Goal: Book appointment/travel/reservation

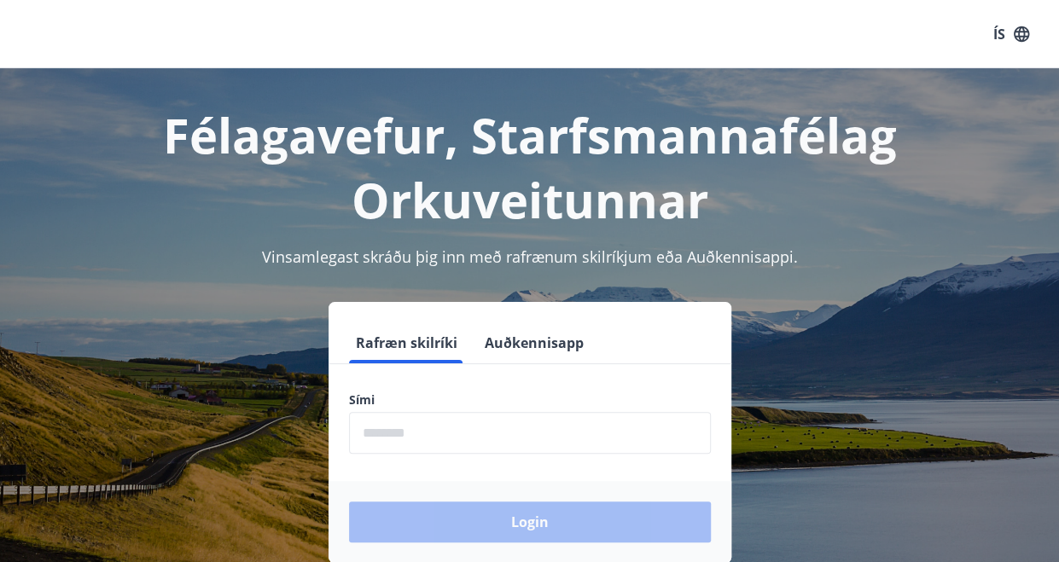
click at [386, 427] on input "phone" at bounding box center [530, 433] width 362 height 42
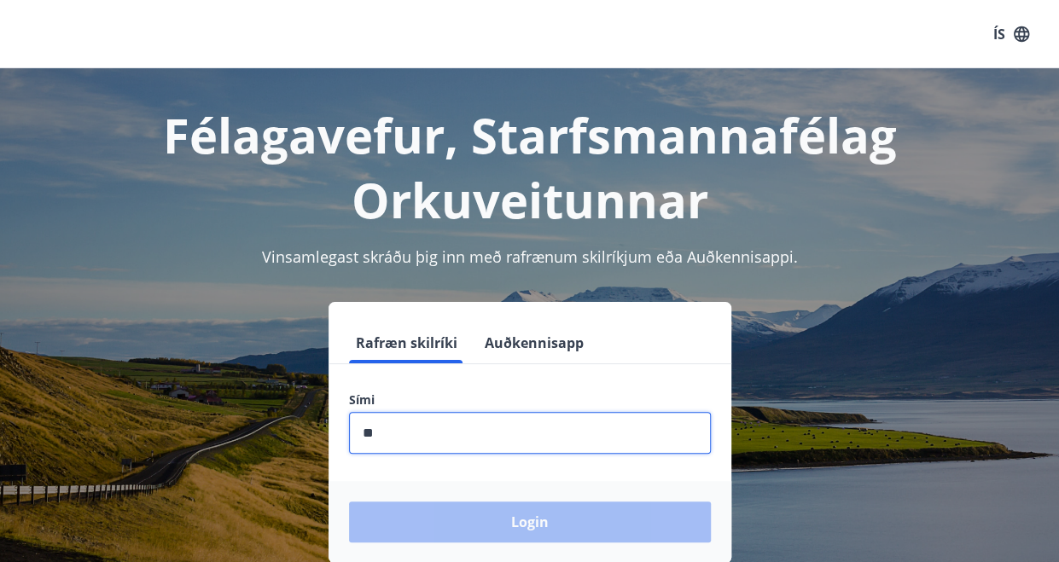
type input "***"
click at [402, 431] on input "phone" at bounding box center [531, 433] width 362 height 42
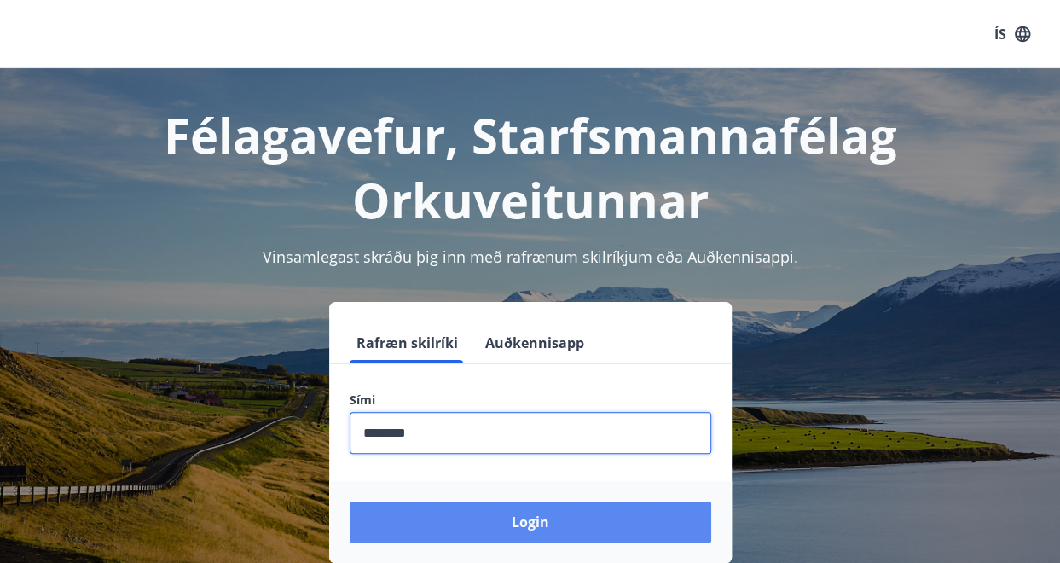
type input "********"
click at [437, 530] on button "Login" at bounding box center [531, 522] width 362 height 41
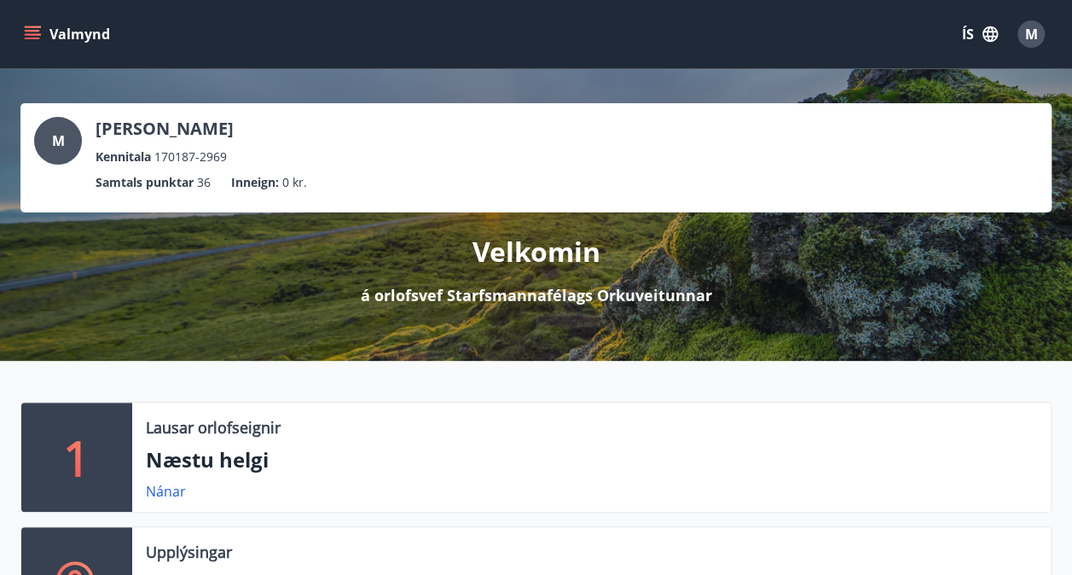
click at [32, 30] on icon "menu" at bounding box center [32, 31] width 15 height 2
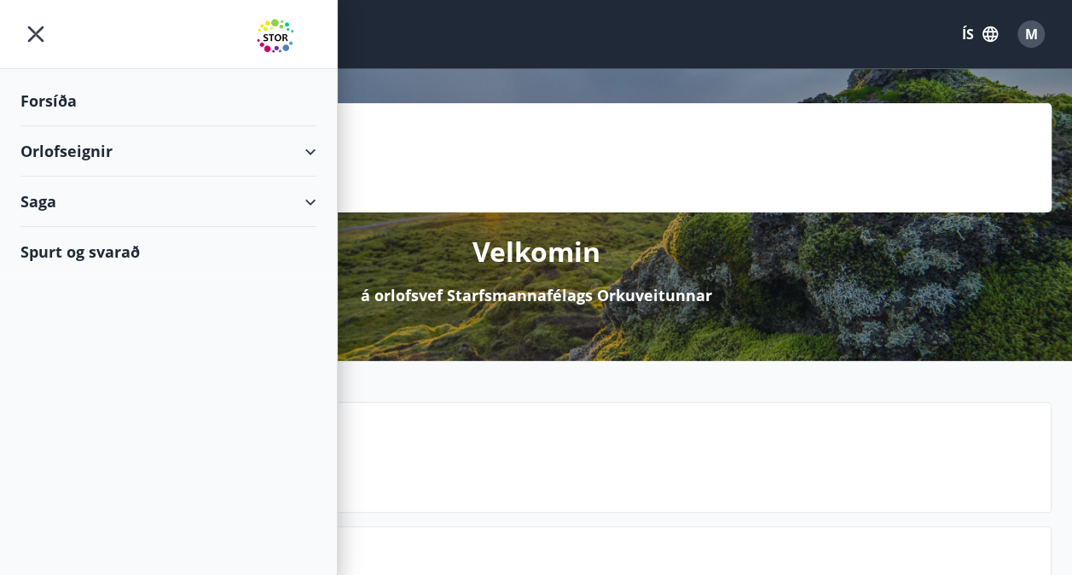
click at [305, 148] on div "Orlofseignir" at bounding box center [168, 151] width 296 height 50
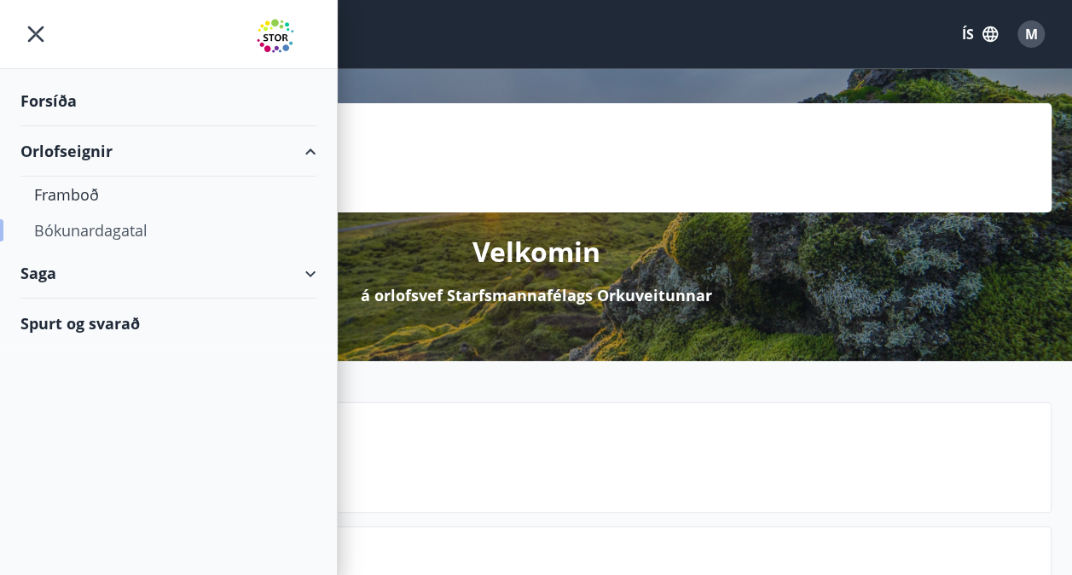
click at [98, 236] on div "Bókunardagatal" at bounding box center [168, 230] width 269 height 36
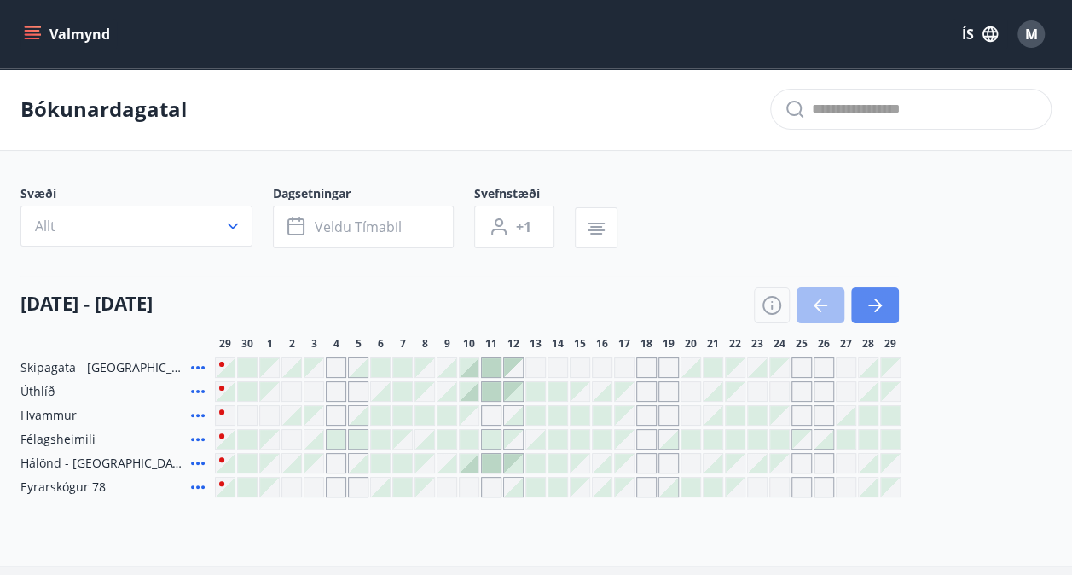
click at [881, 307] on icon "button" at bounding box center [875, 305] width 20 height 20
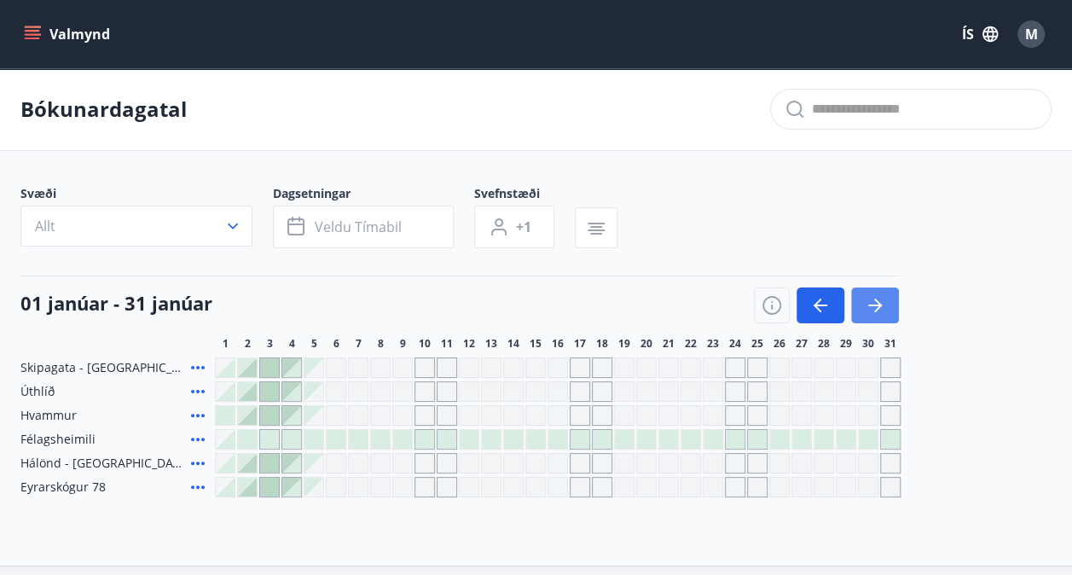
click at [881, 309] on icon "button" at bounding box center [875, 305] width 20 height 20
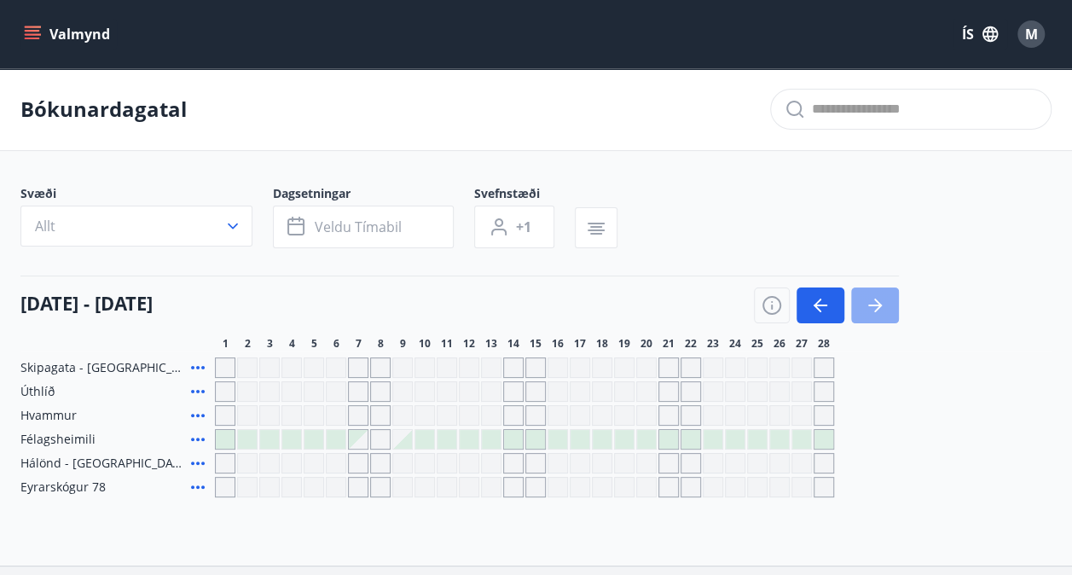
click at [881, 309] on icon "button" at bounding box center [875, 305] width 20 height 20
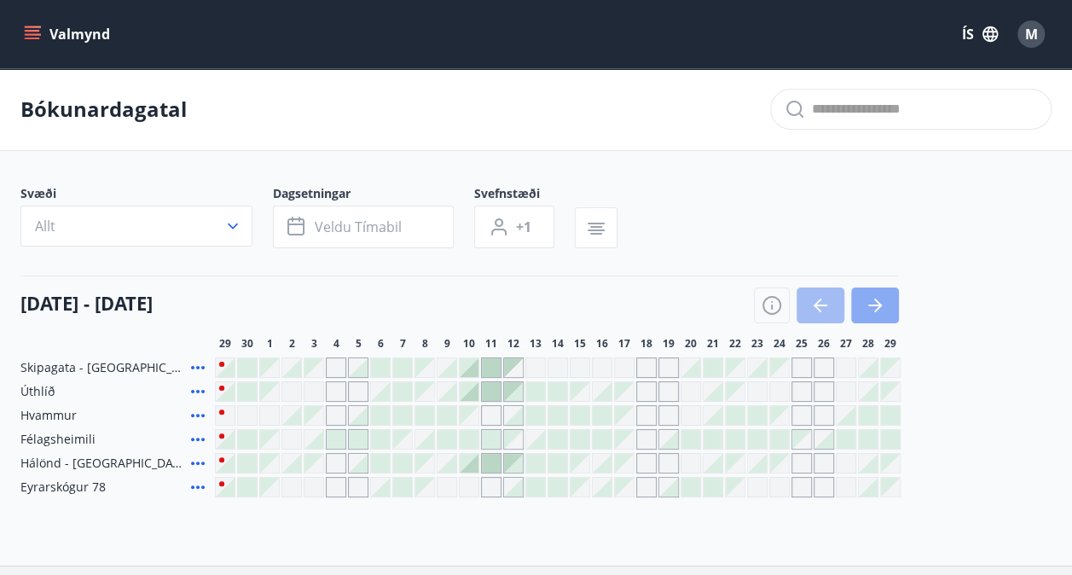
click at [885, 311] on button "button" at bounding box center [875, 305] width 48 height 36
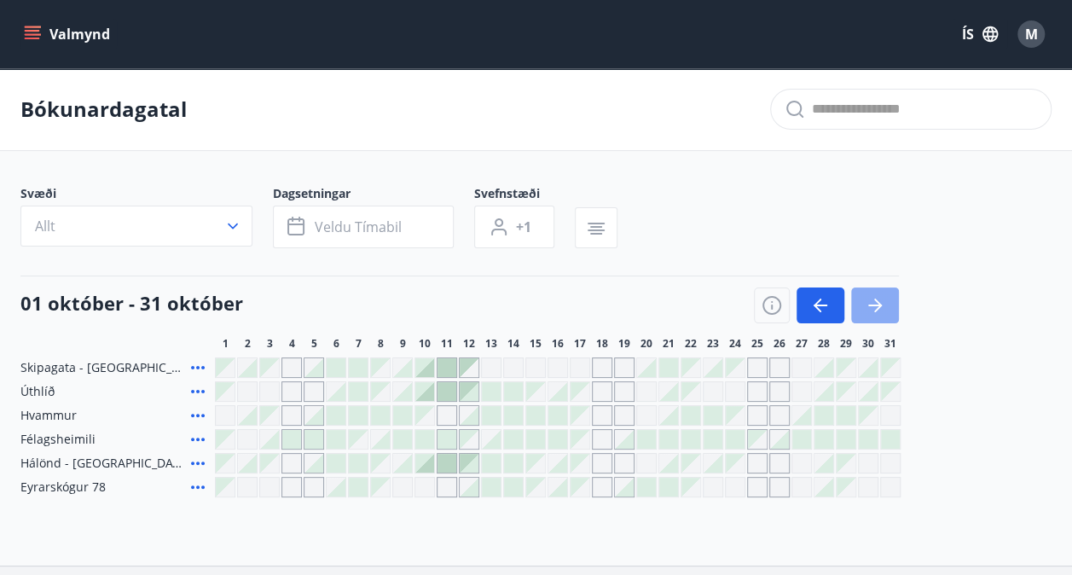
click at [885, 311] on button "button" at bounding box center [875, 305] width 48 height 36
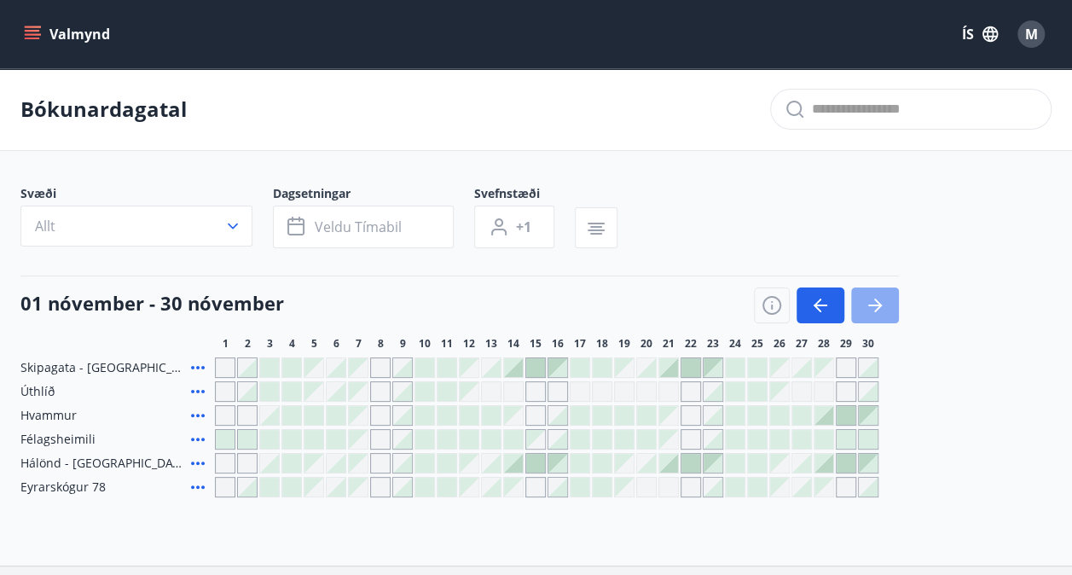
click at [885, 311] on button "button" at bounding box center [875, 305] width 48 height 36
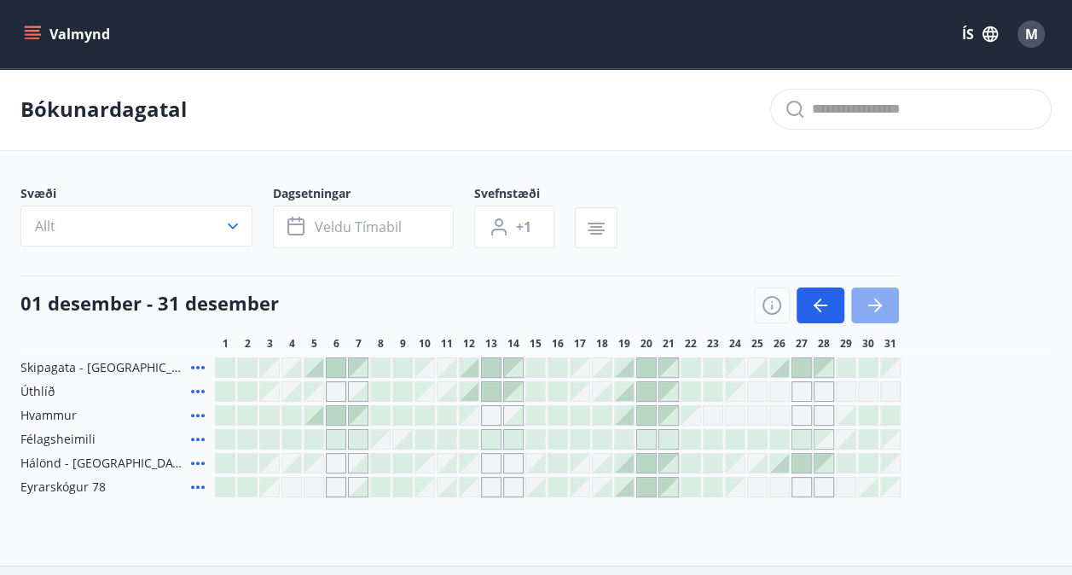
click at [885, 311] on button "button" at bounding box center [875, 305] width 48 height 36
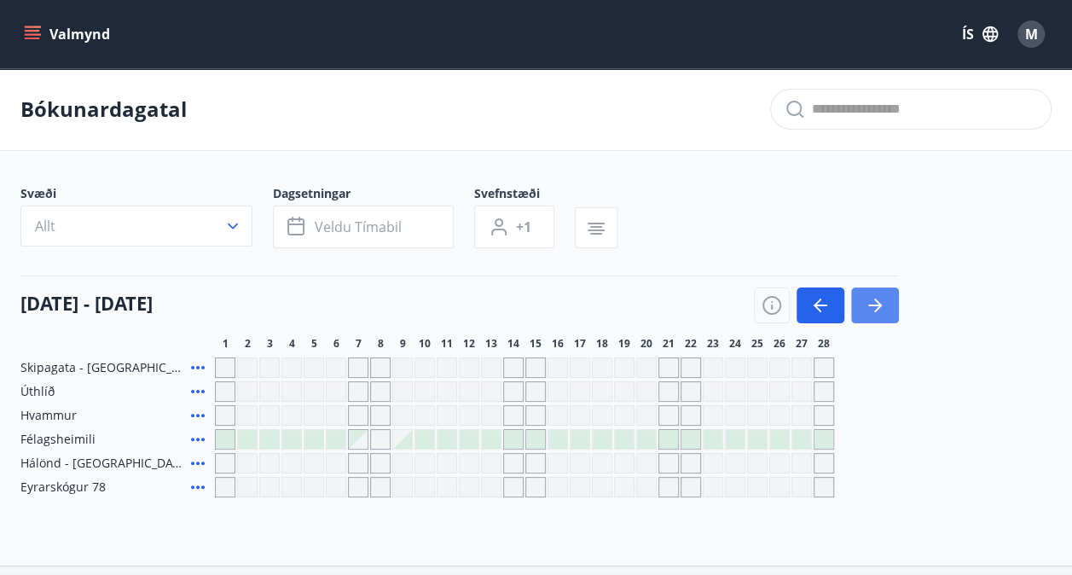
click at [885, 311] on button "button" at bounding box center [875, 305] width 48 height 36
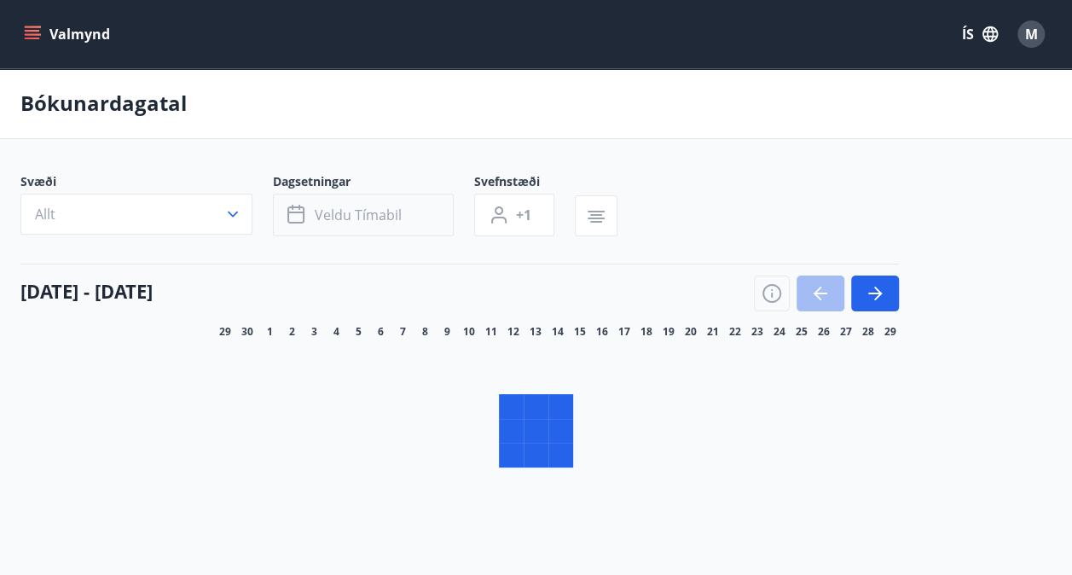
click at [352, 222] on span "Veldu tímabil" at bounding box center [358, 215] width 87 height 19
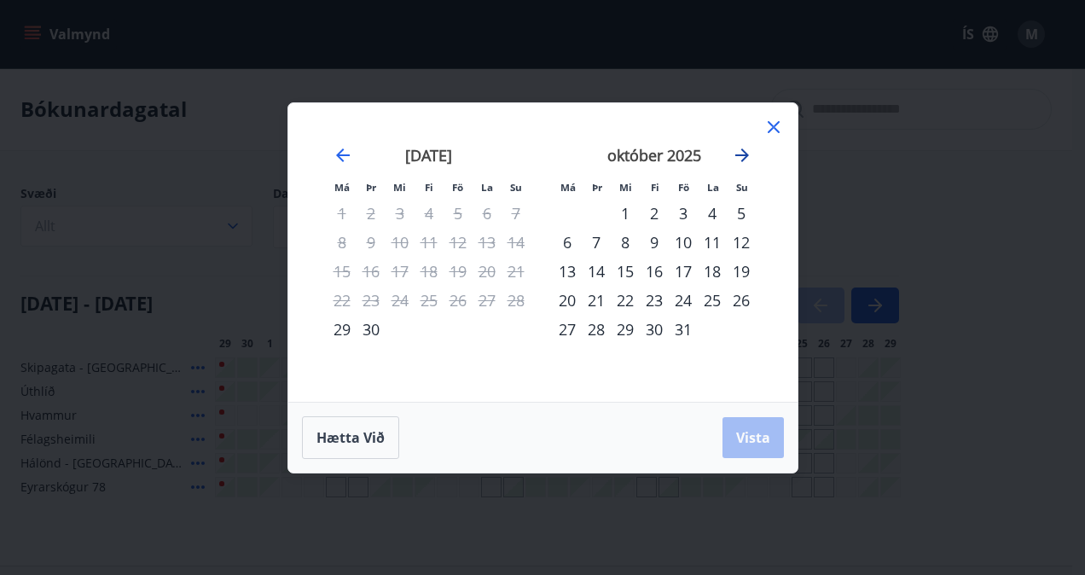
click at [742, 160] on icon "Move forward to switch to the next month." at bounding box center [742, 155] width 14 height 14
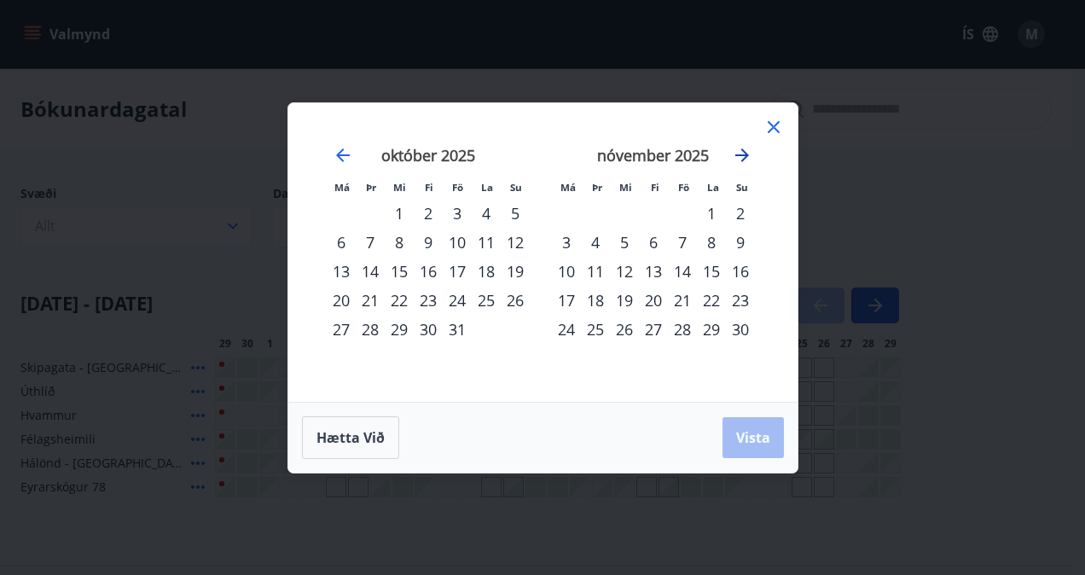
click at [742, 160] on icon "Move forward to switch to the next month." at bounding box center [742, 155] width 14 height 14
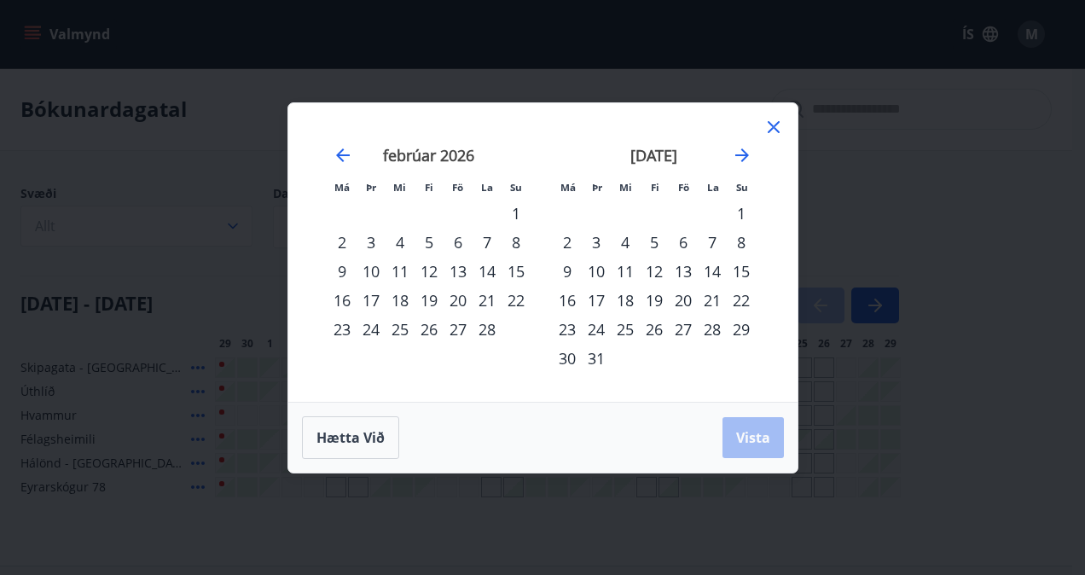
click at [660, 299] on div "19" at bounding box center [654, 300] width 29 height 29
click at [751, 421] on button "Vista" at bounding box center [753, 437] width 61 height 41
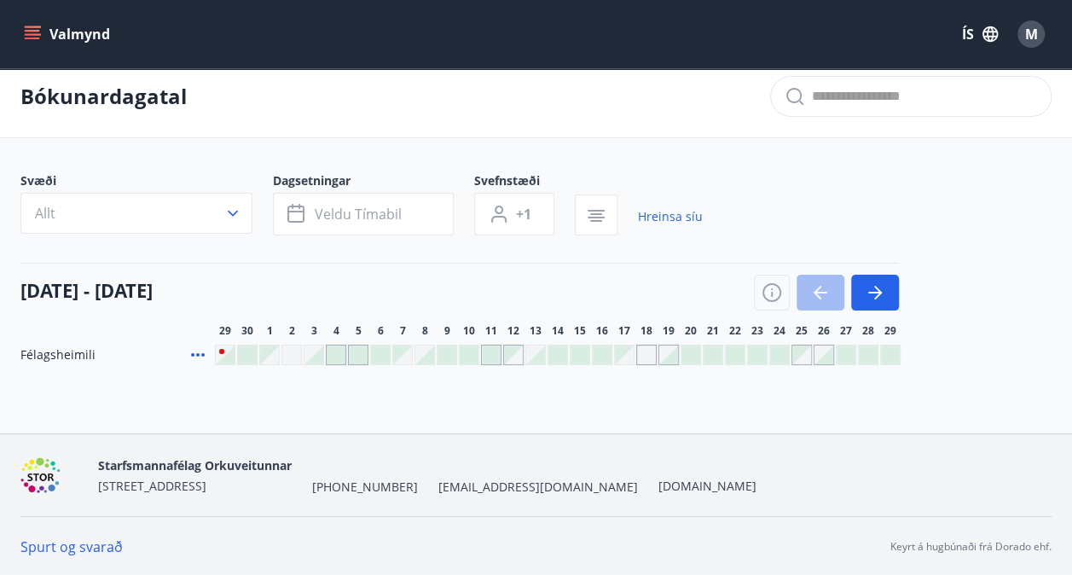
scroll to position [13, 0]
click at [676, 213] on link "Hreinsa síu" at bounding box center [670, 217] width 65 height 38
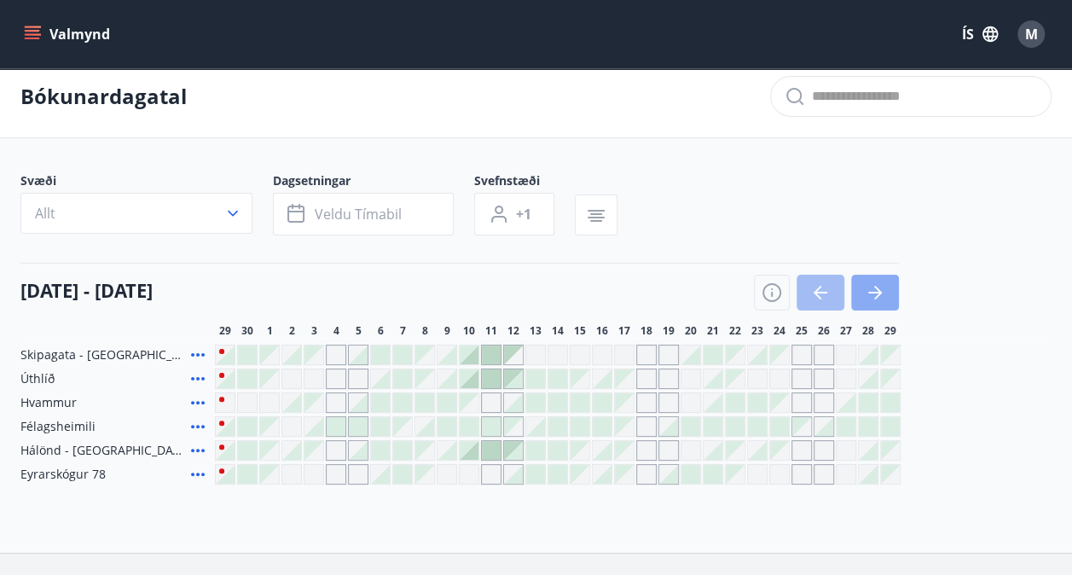
click at [867, 297] on icon "button" at bounding box center [875, 292] width 20 height 20
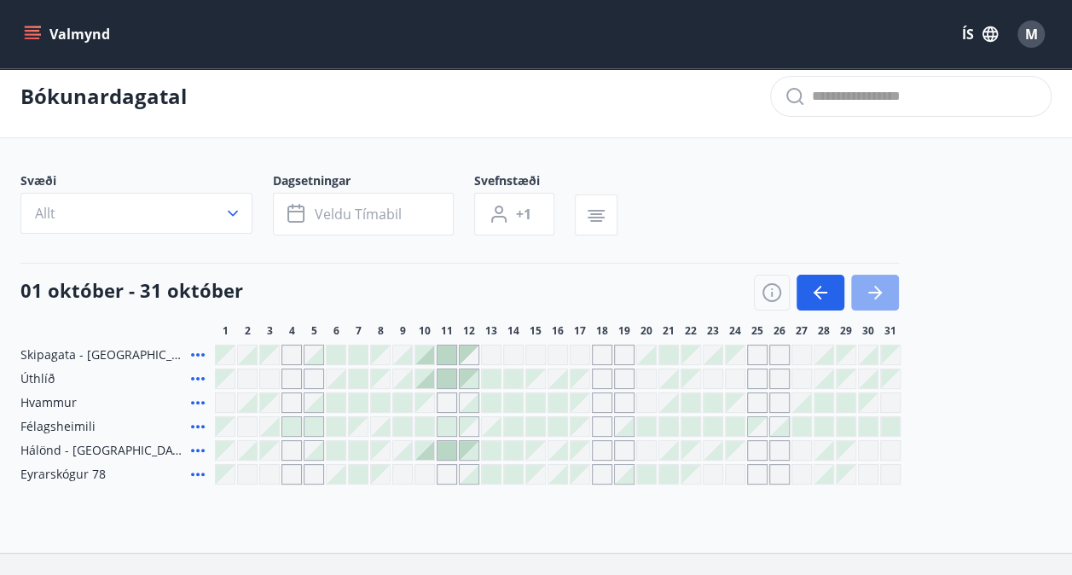
click at [867, 297] on icon "button" at bounding box center [875, 292] width 20 height 20
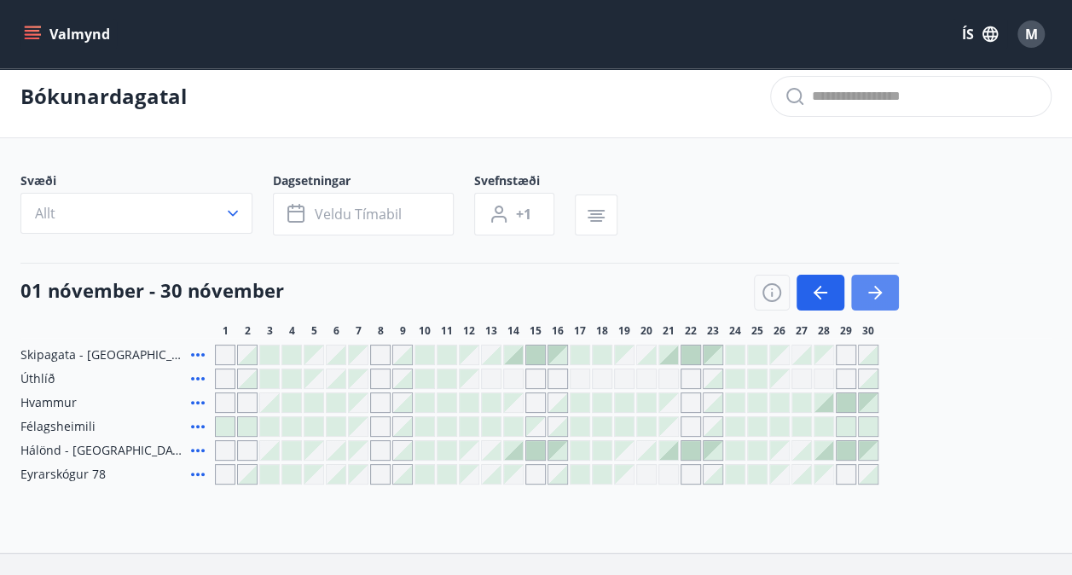
click at [867, 297] on icon "button" at bounding box center [875, 292] width 20 height 20
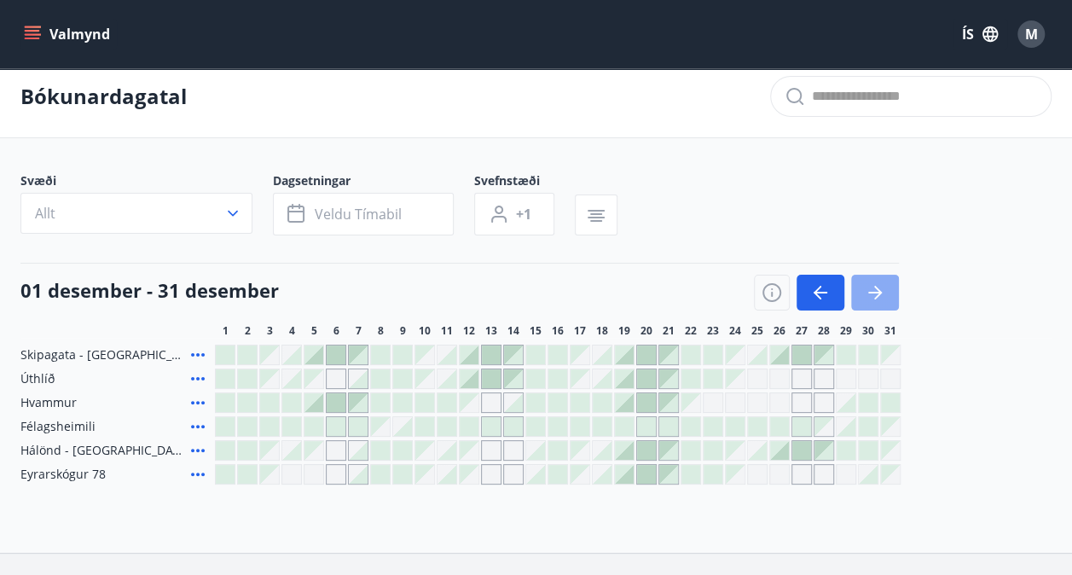
click at [867, 297] on icon "button" at bounding box center [875, 292] width 20 height 20
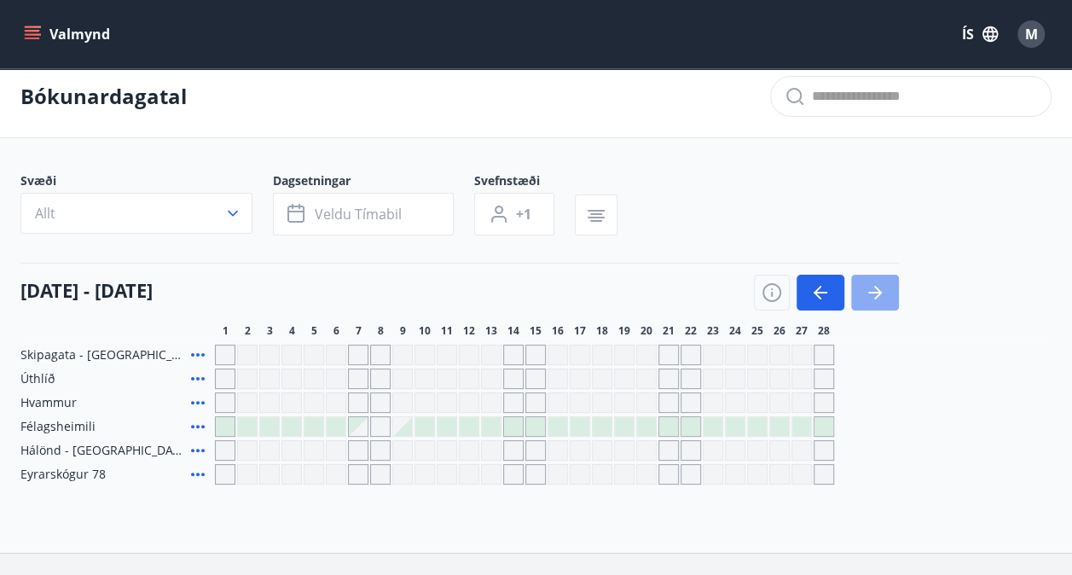
click at [867, 297] on icon "button" at bounding box center [875, 292] width 20 height 20
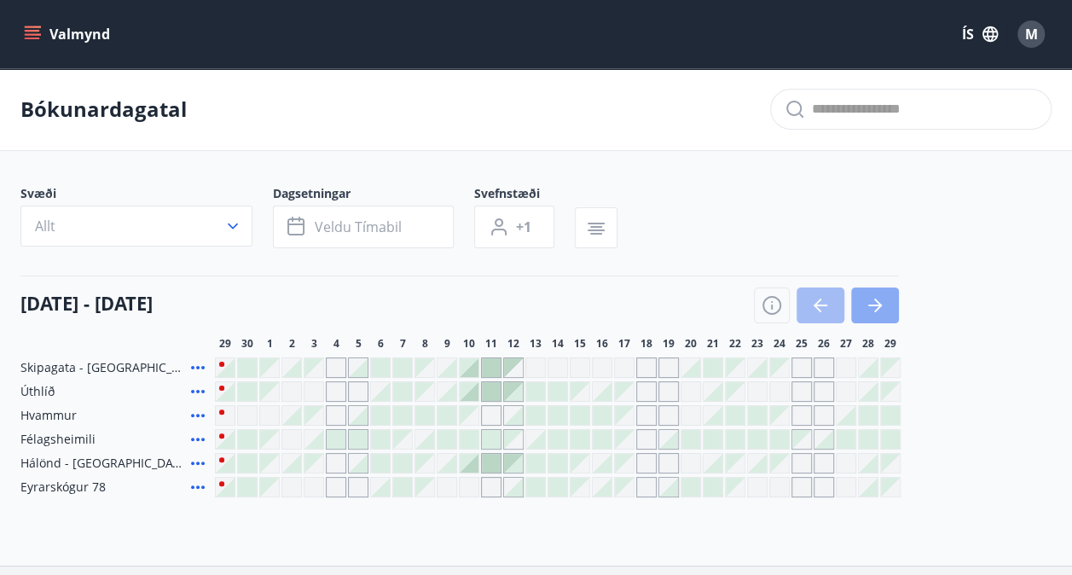
click at [868, 292] on button "button" at bounding box center [875, 305] width 48 height 36
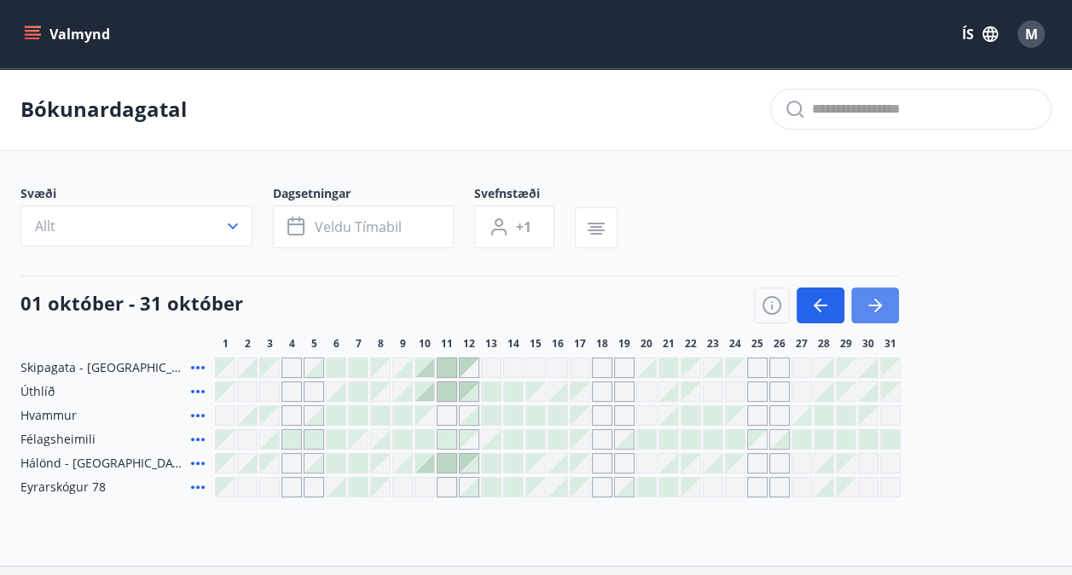
click at [868, 292] on button "button" at bounding box center [875, 305] width 48 height 36
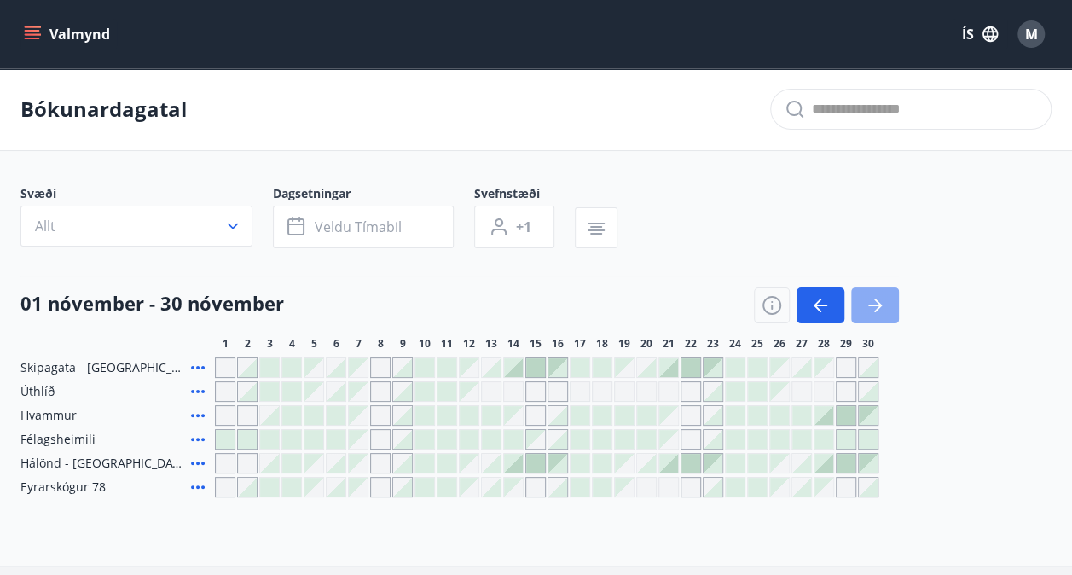
click at [868, 292] on button "button" at bounding box center [875, 305] width 48 height 36
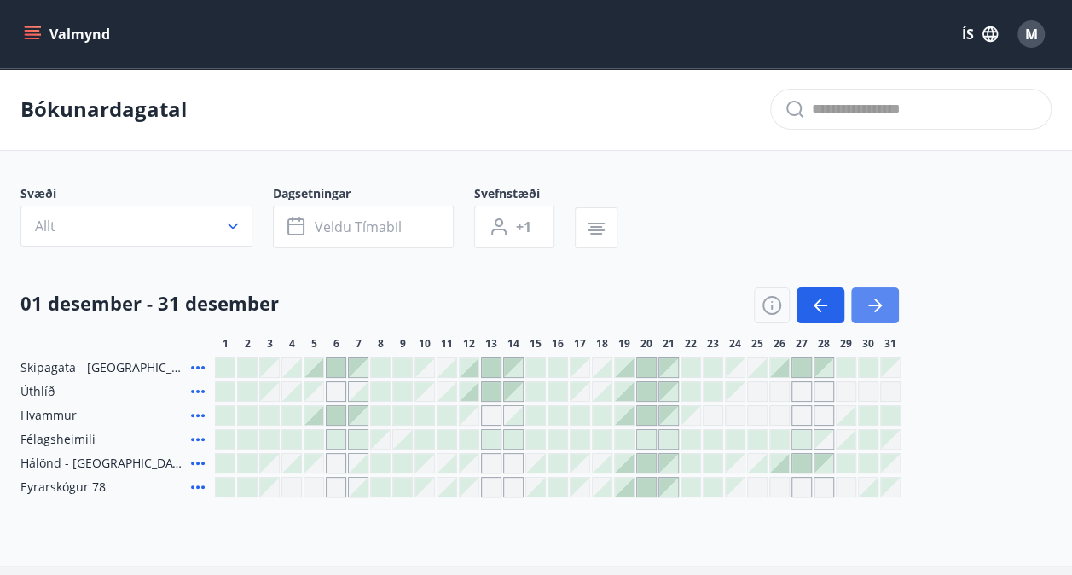
click at [868, 292] on button "button" at bounding box center [875, 305] width 48 height 36
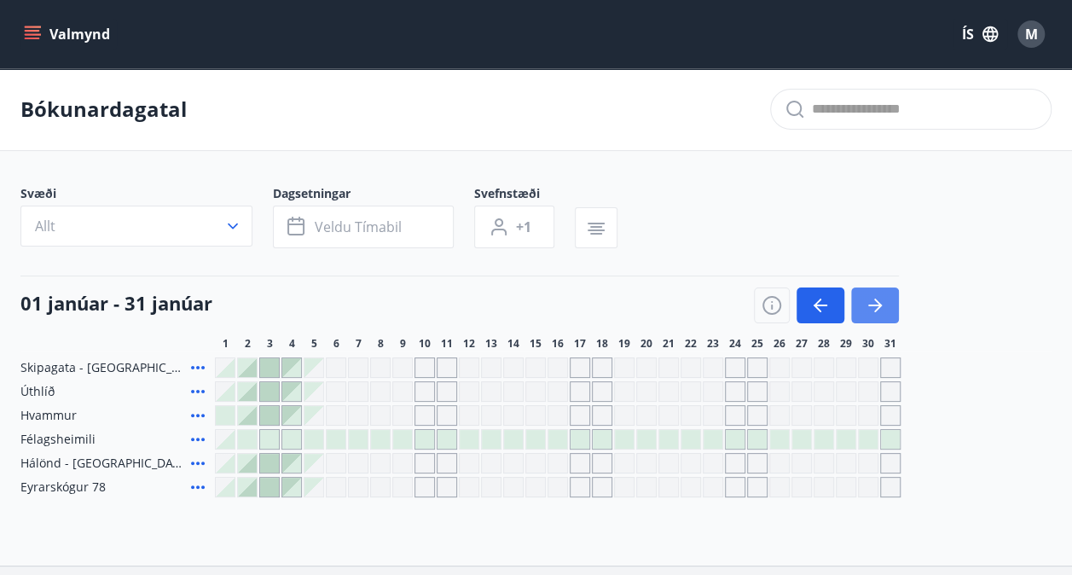
click at [868, 292] on button "button" at bounding box center [875, 305] width 48 height 36
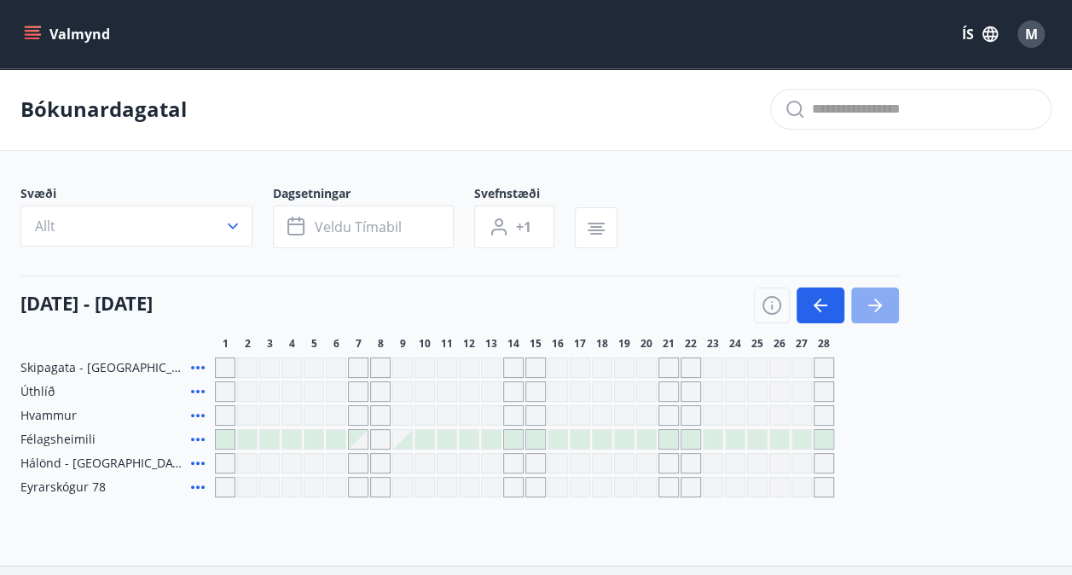
click at [868, 292] on button "button" at bounding box center [875, 305] width 48 height 36
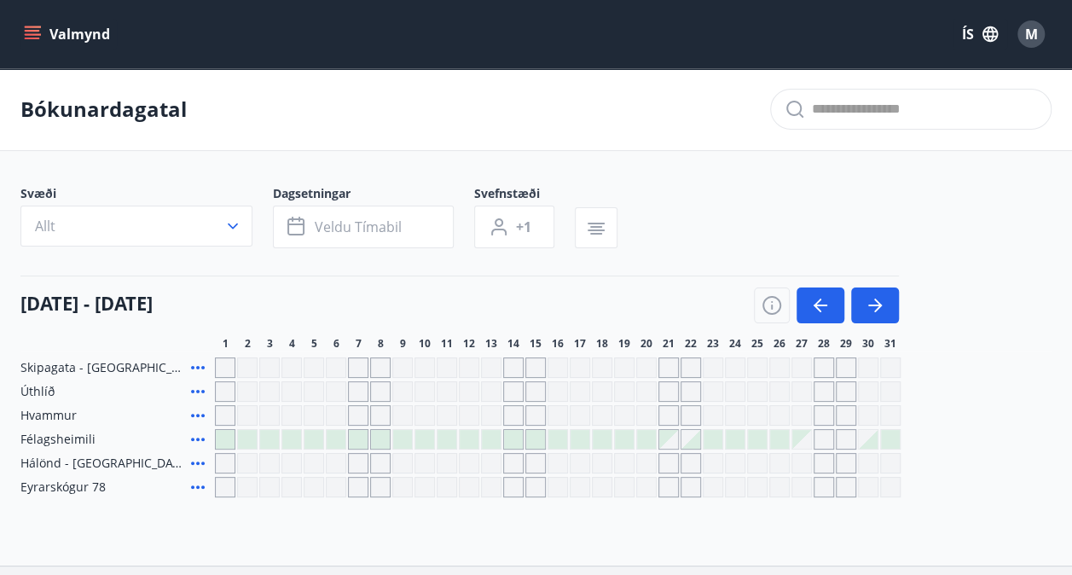
click at [1032, 30] on span "M" at bounding box center [1031, 34] width 13 height 19
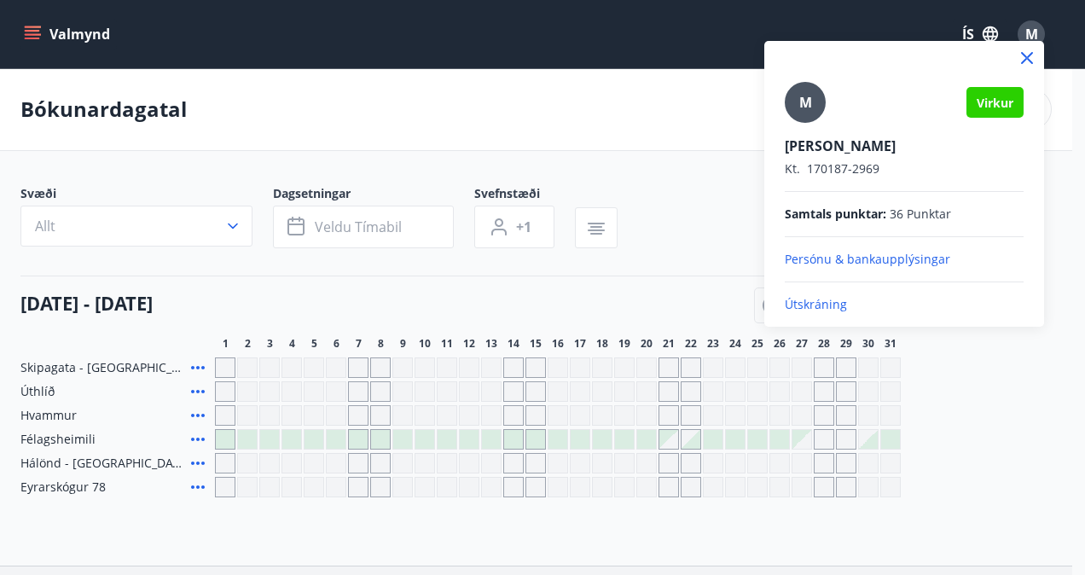
click at [1032, 30] on div at bounding box center [542, 287] width 1085 height 575
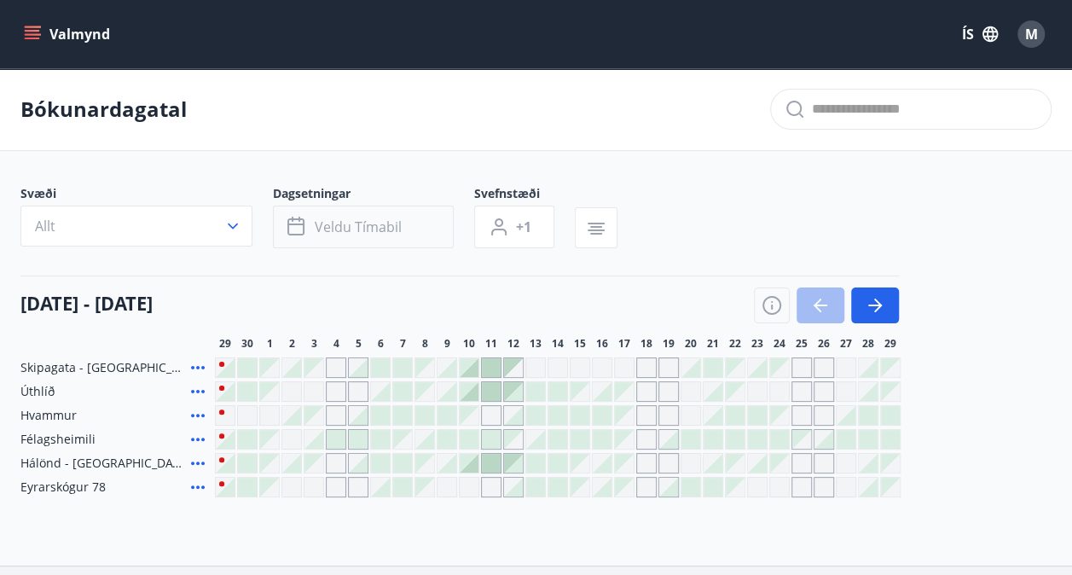
click at [407, 232] on button "Veldu tímabil" at bounding box center [363, 227] width 181 height 43
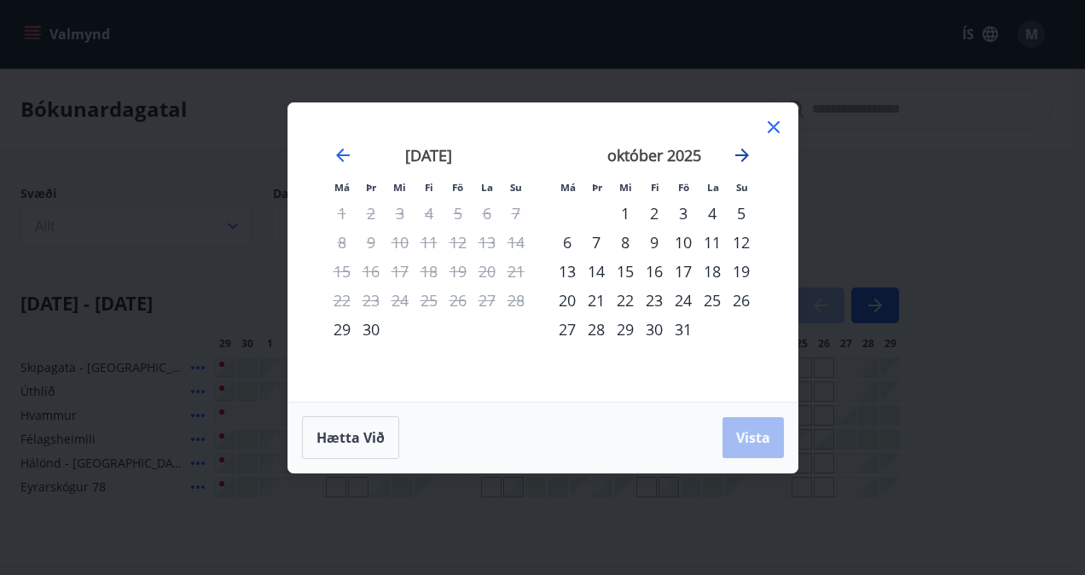
click at [739, 154] on icon "Move forward to switch to the next month." at bounding box center [742, 155] width 20 height 20
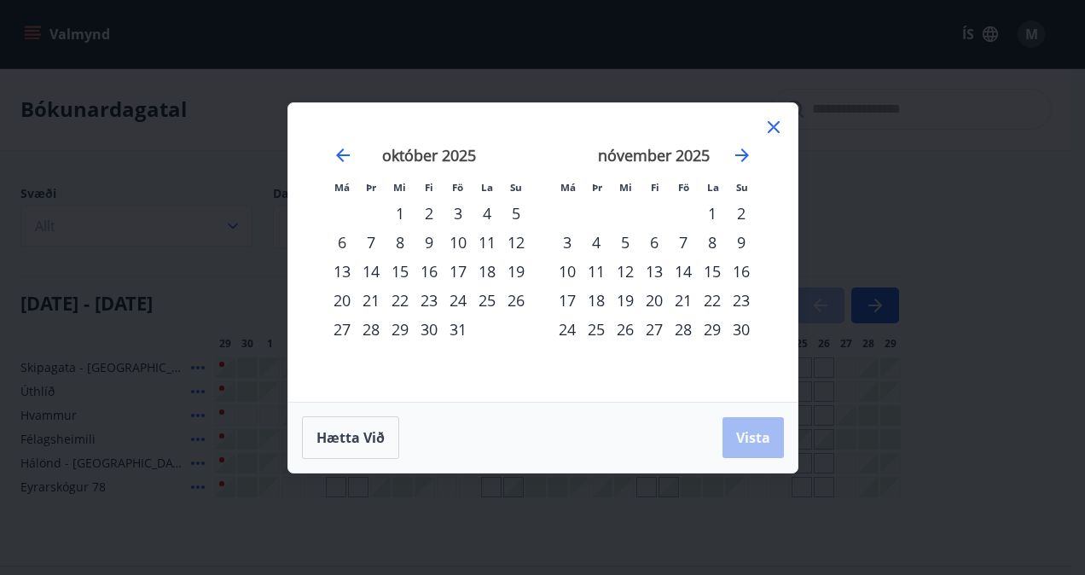
click at [659, 270] on div "13" at bounding box center [654, 271] width 29 height 29
click at [752, 444] on span "Vista" at bounding box center [753, 437] width 34 height 19
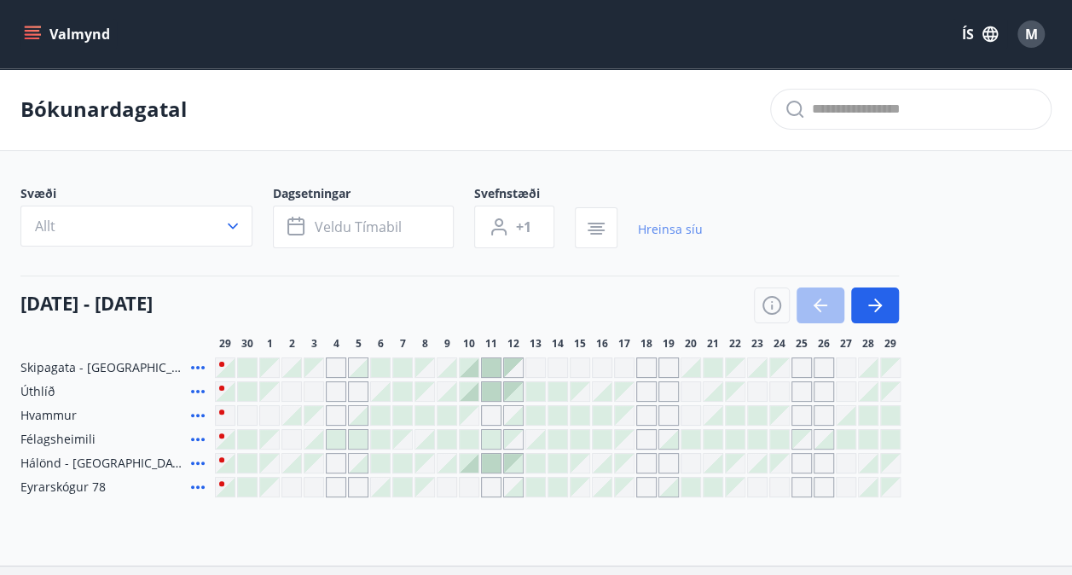
click at [656, 231] on link "Hreinsa síu" at bounding box center [670, 230] width 65 height 38
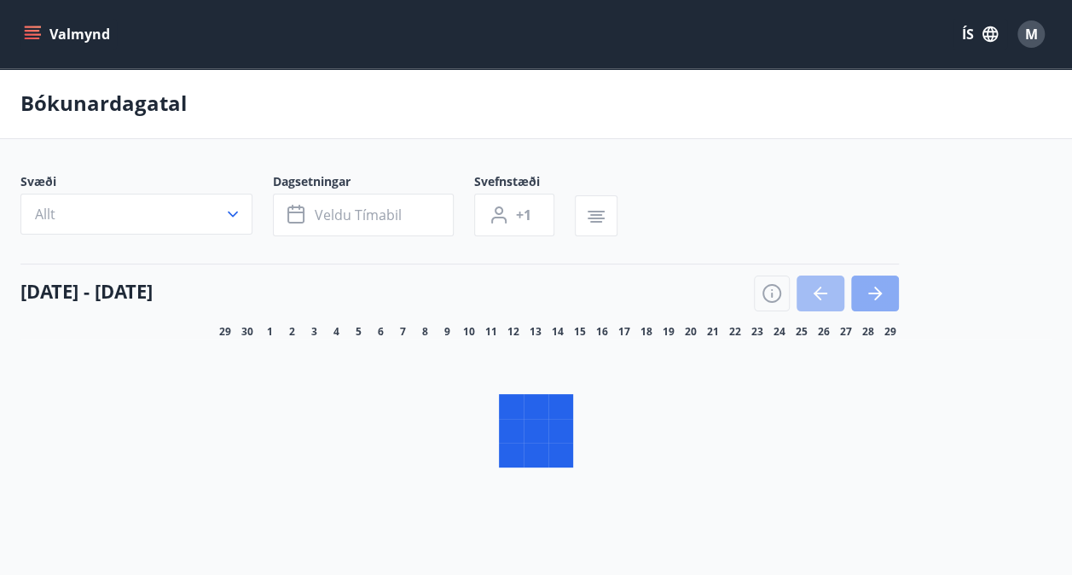
click at [878, 293] on icon "button" at bounding box center [875, 294] width 14 height 2
click at [878, 293] on button "button" at bounding box center [875, 294] width 48 height 36
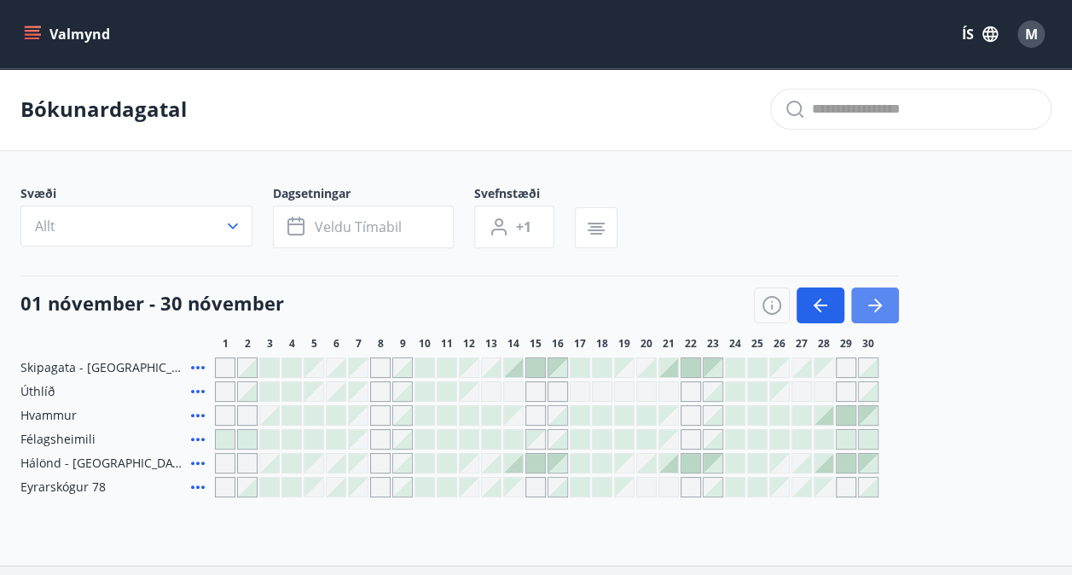
click at [878, 293] on button "button" at bounding box center [875, 305] width 48 height 36
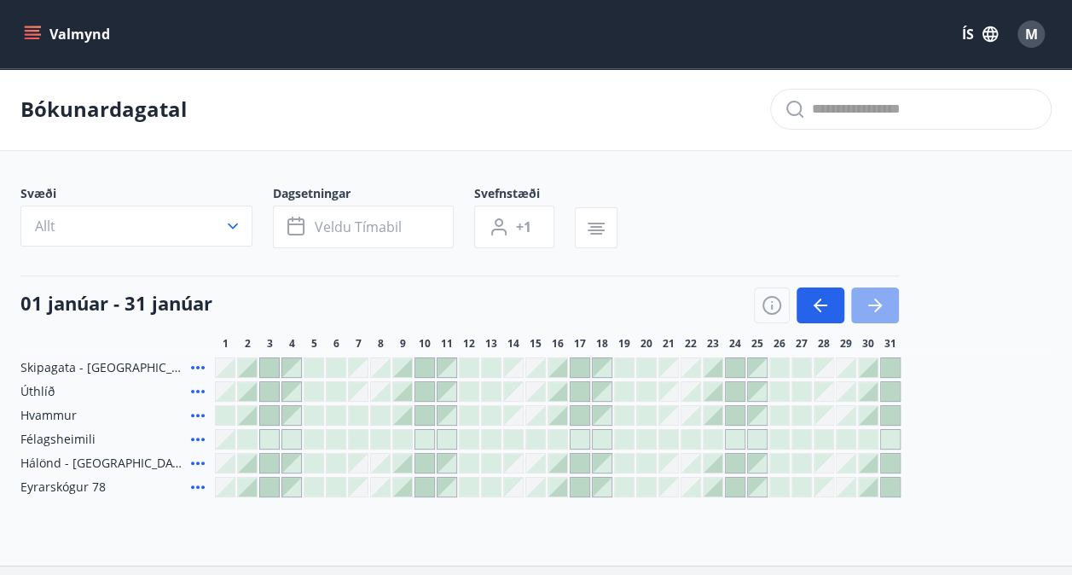
click at [878, 293] on button "button" at bounding box center [875, 305] width 48 height 36
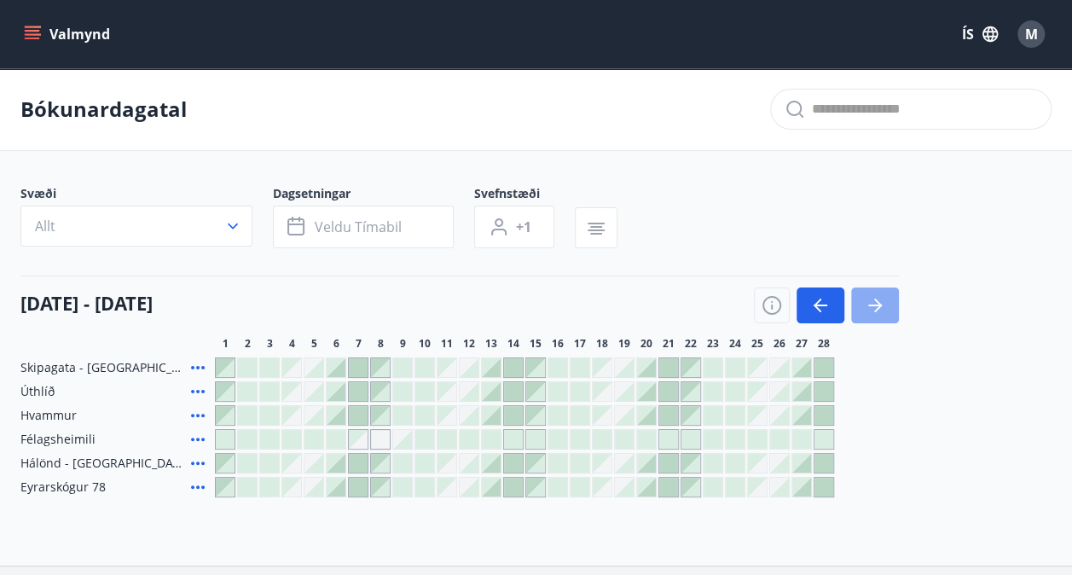
click at [878, 293] on button "button" at bounding box center [875, 305] width 48 height 36
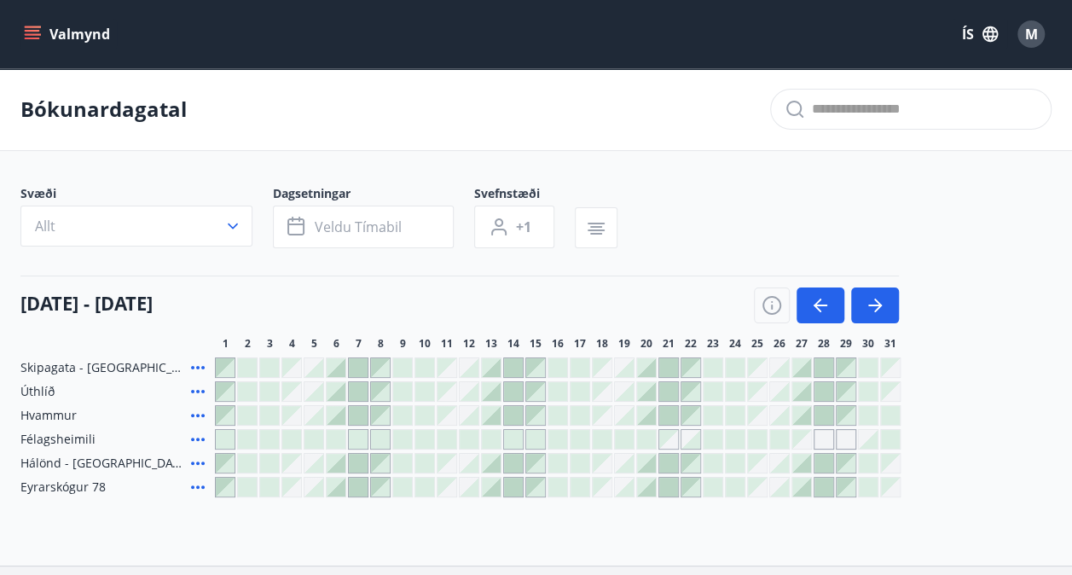
click at [624, 466] on div at bounding box center [624, 463] width 19 height 19
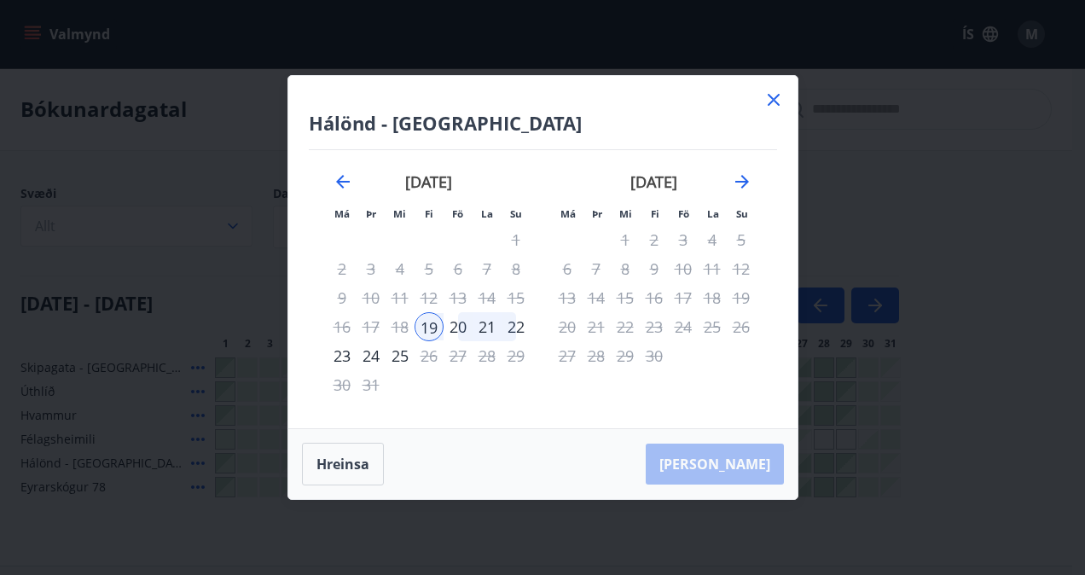
click at [344, 357] on div "23" at bounding box center [342, 355] width 29 height 29
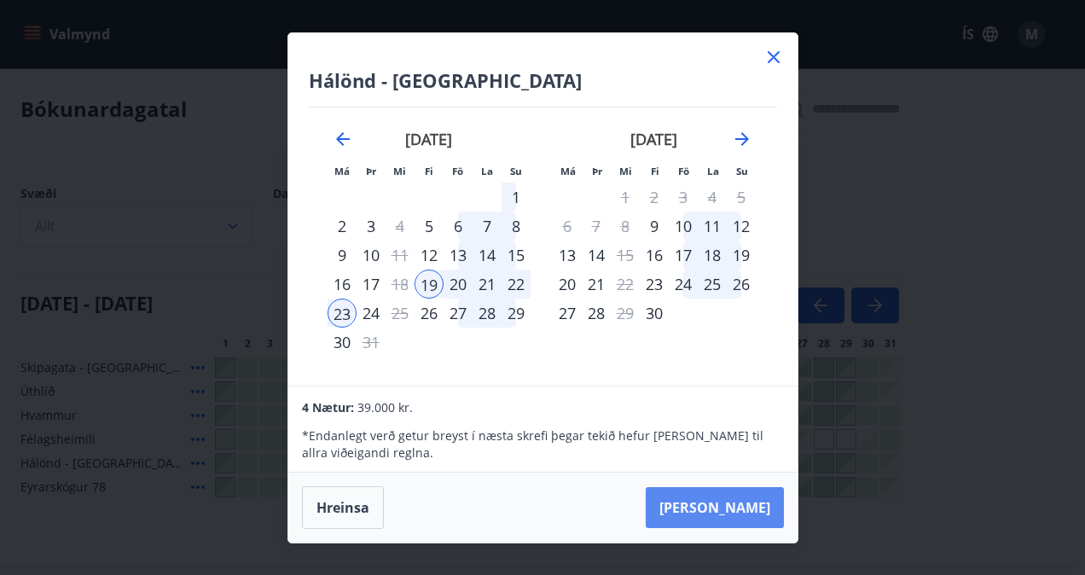
click at [726, 509] on button "[PERSON_NAME]" at bounding box center [715, 507] width 138 height 41
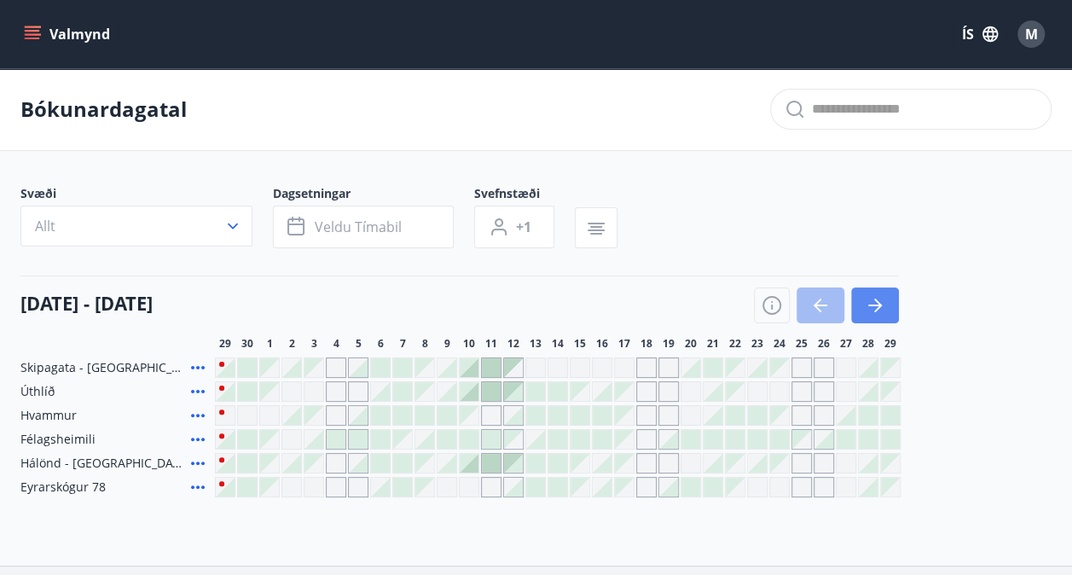
click at [881, 308] on icon "button" at bounding box center [875, 305] width 20 height 20
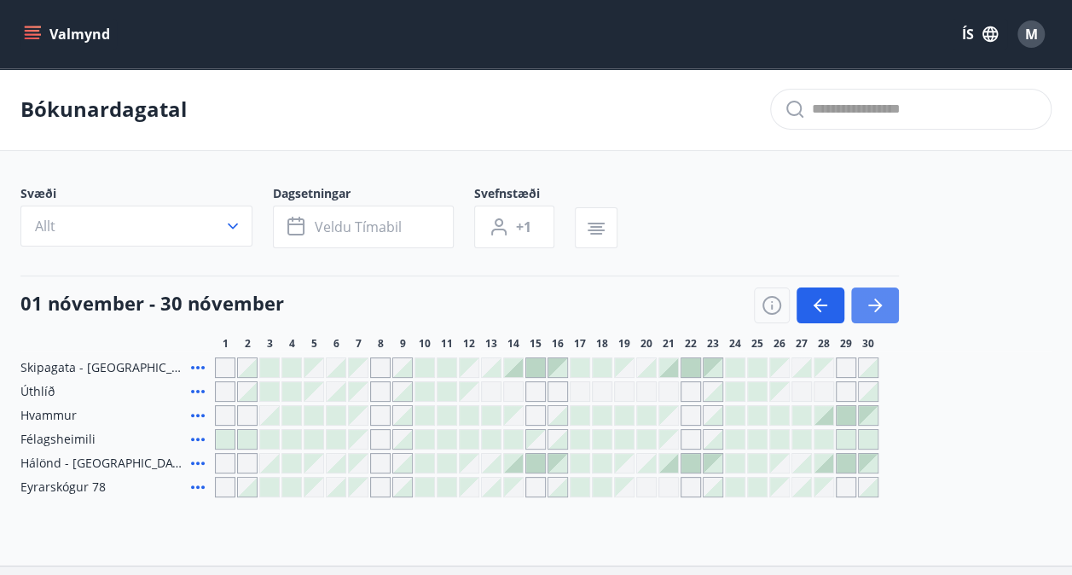
click at [881, 308] on icon "button" at bounding box center [875, 305] width 20 height 20
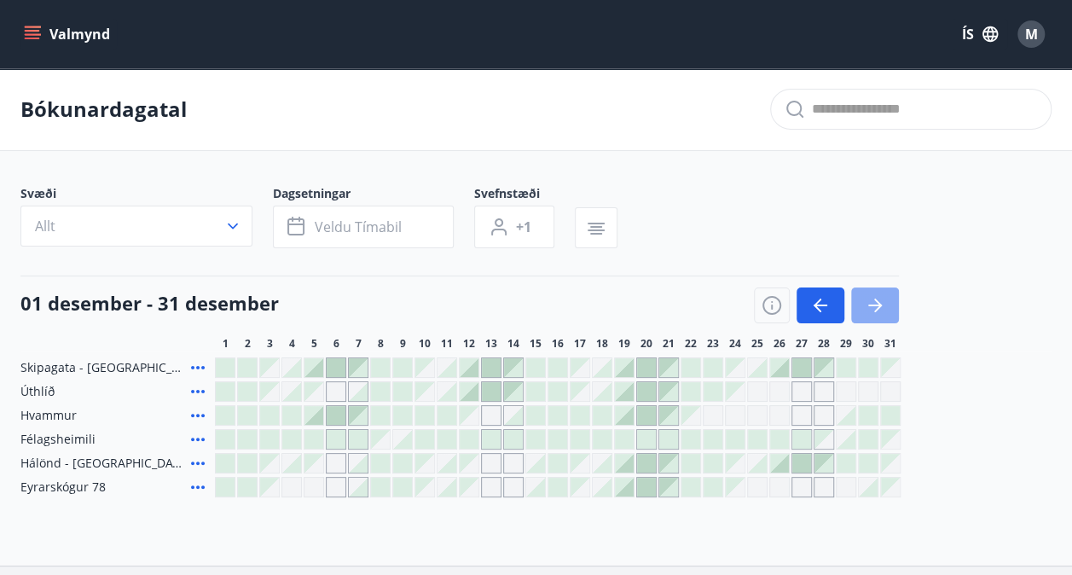
click at [881, 308] on icon "button" at bounding box center [875, 305] width 20 height 20
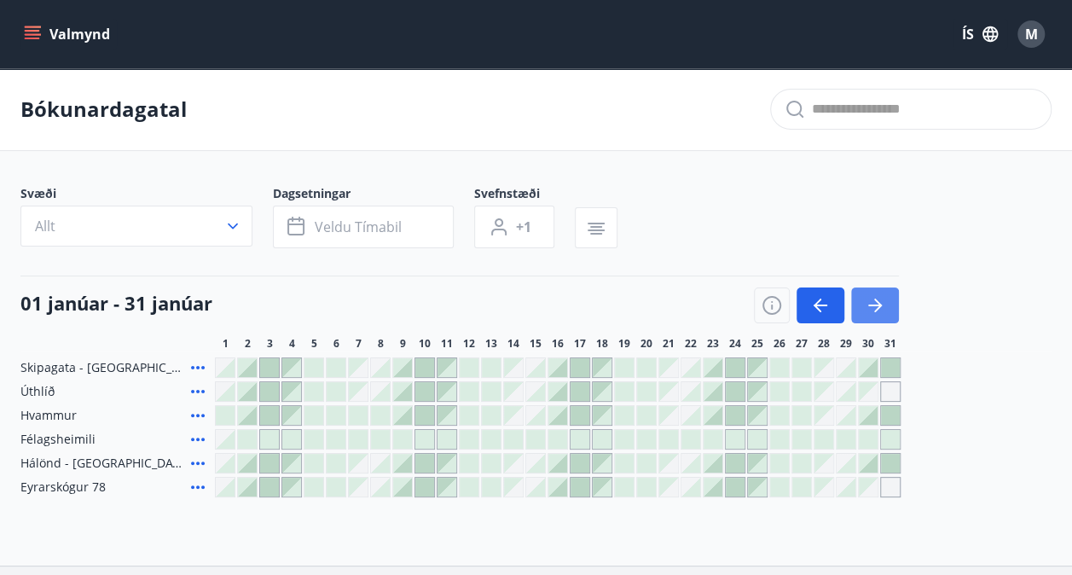
click at [881, 308] on icon "button" at bounding box center [875, 305] width 20 height 20
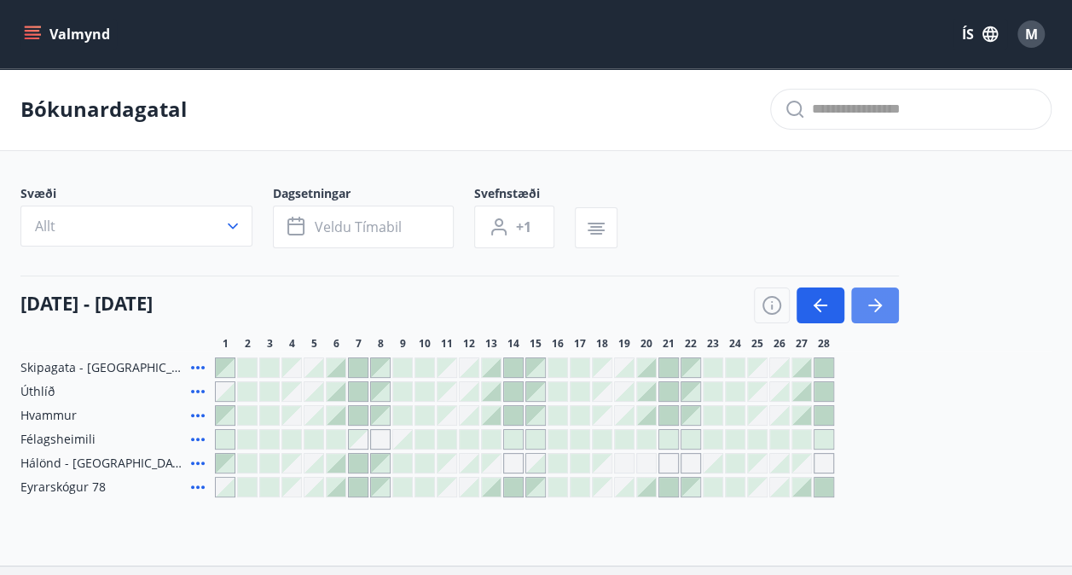
click at [881, 308] on icon "button" at bounding box center [875, 305] width 20 height 20
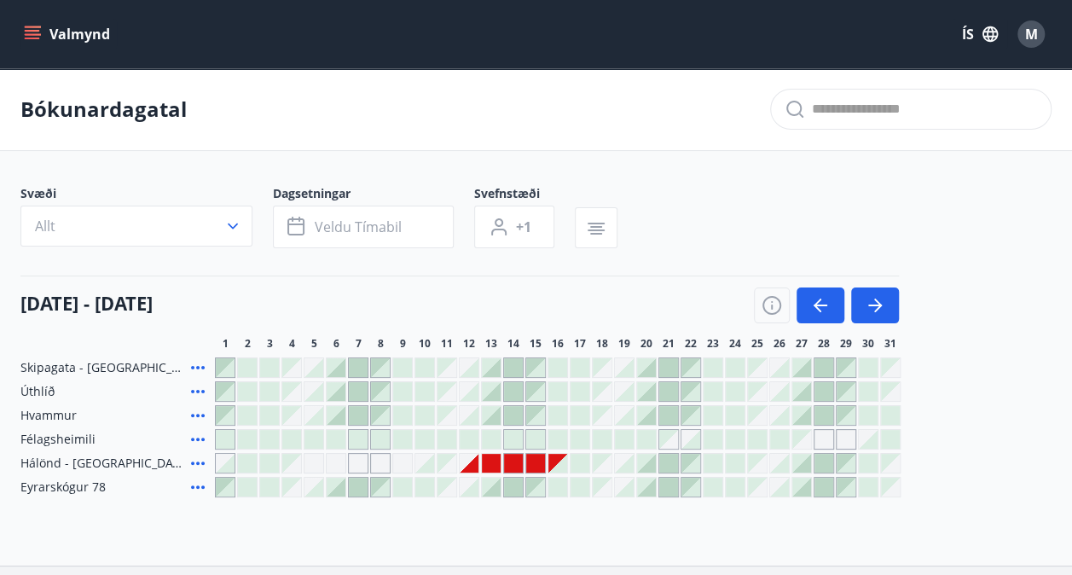
click at [625, 467] on div at bounding box center [624, 463] width 19 height 19
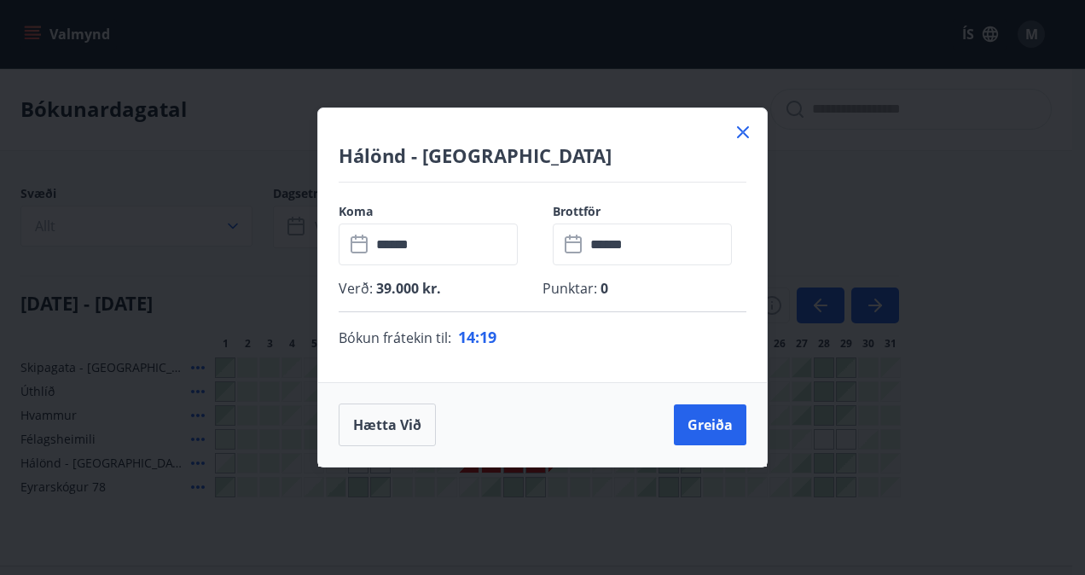
click at [742, 133] on icon at bounding box center [743, 132] width 3 height 3
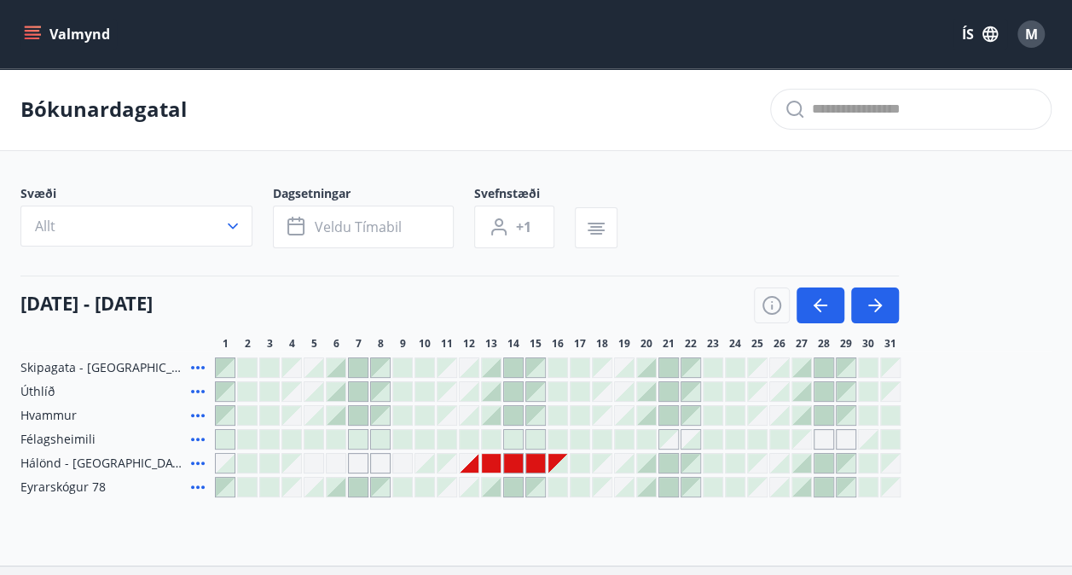
click at [22, 38] on button "Valmynd" at bounding box center [68, 34] width 96 height 31
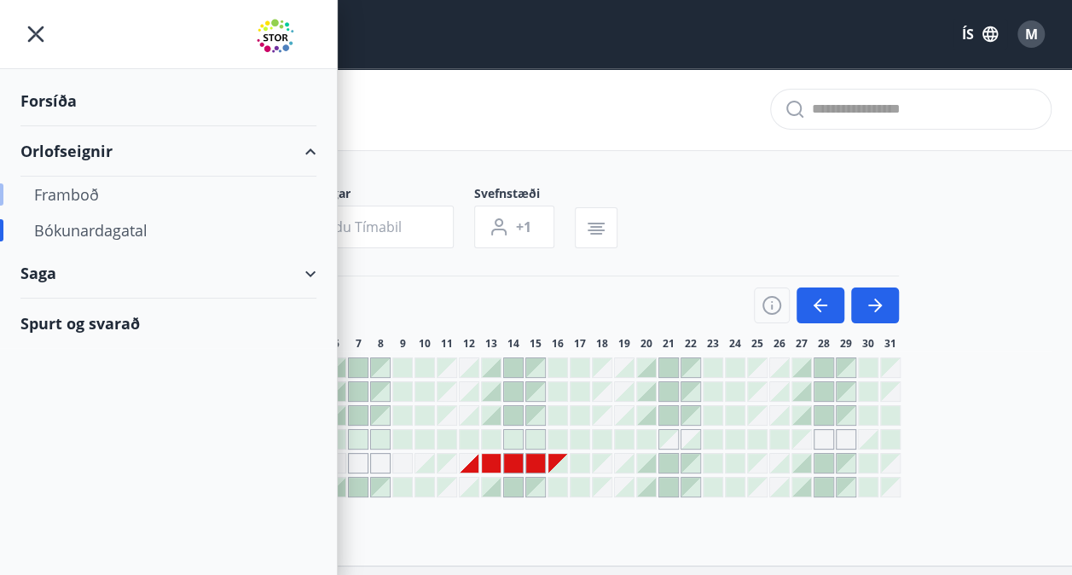
click at [90, 199] on div "Framboð" at bounding box center [168, 195] width 269 height 36
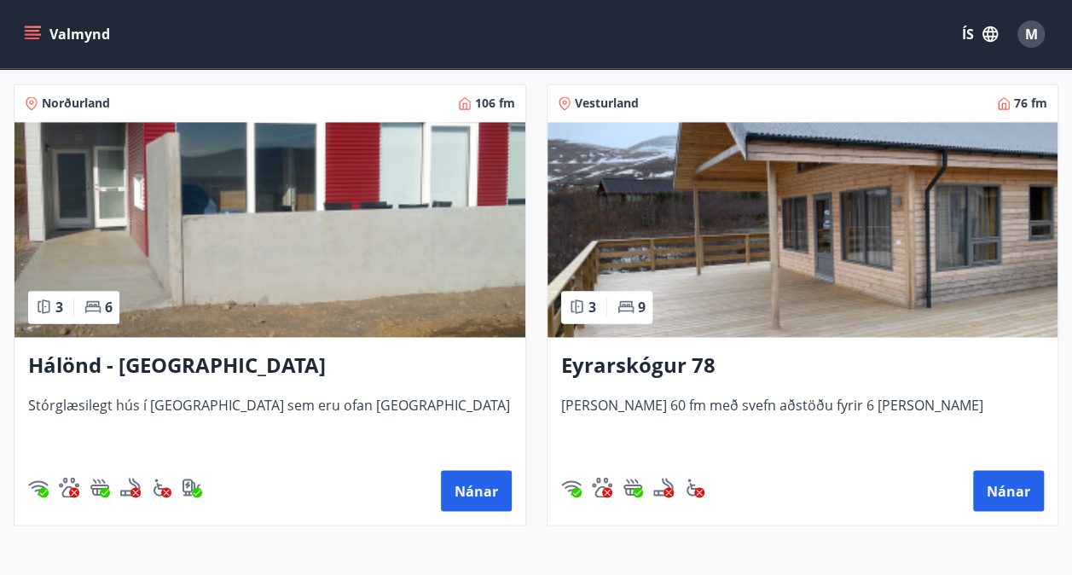
click at [389, 264] on img at bounding box center [270, 229] width 511 height 215
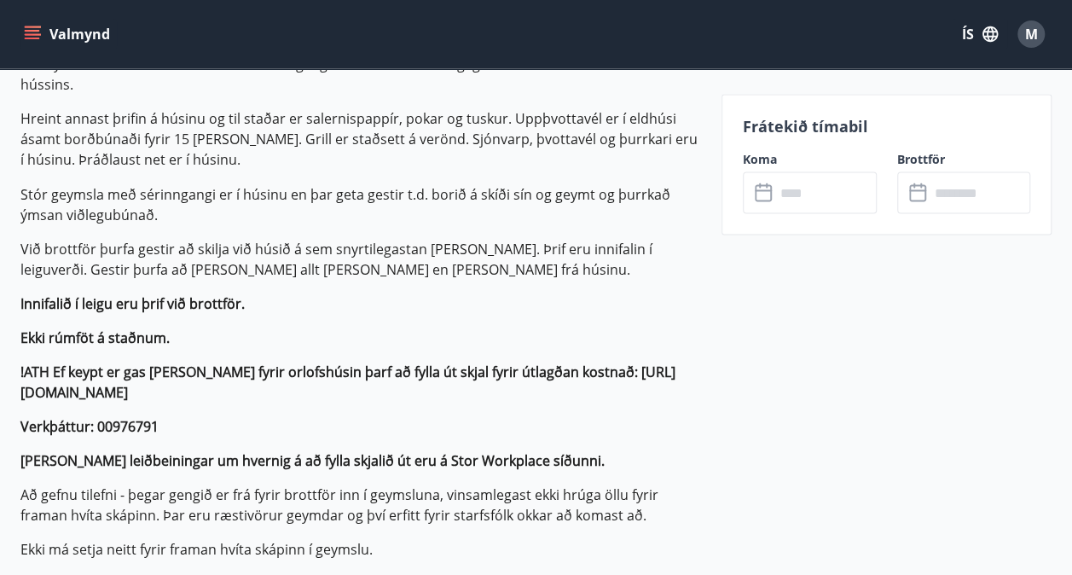
scroll to position [1443, 0]
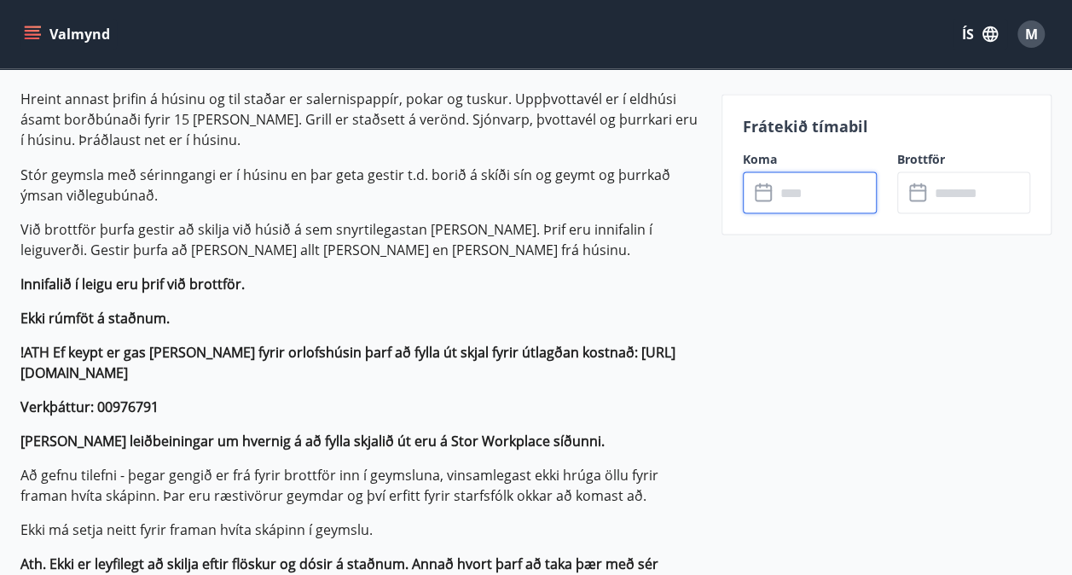
click at [798, 181] on input "text" at bounding box center [826, 192] width 102 height 42
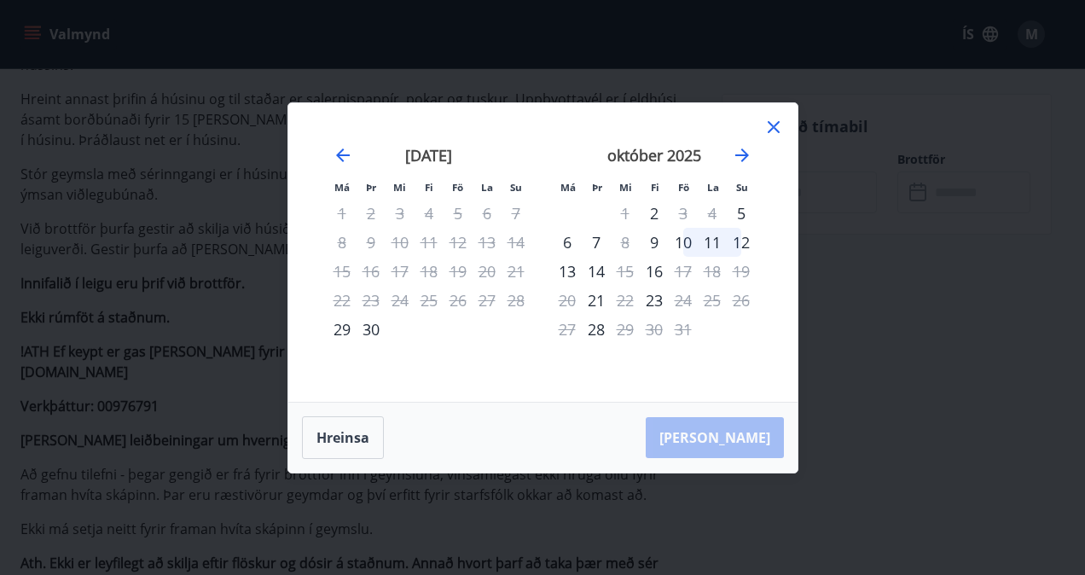
click at [771, 111] on div "Má Þr Mi Fi Fö La Su Má Þr Mi Fi Fö La Su [DATE] 1 2 3 4 5 6 7 8 9 10 11 12 13 …" at bounding box center [542, 252] width 509 height 299
click at [769, 123] on icon at bounding box center [774, 127] width 12 height 12
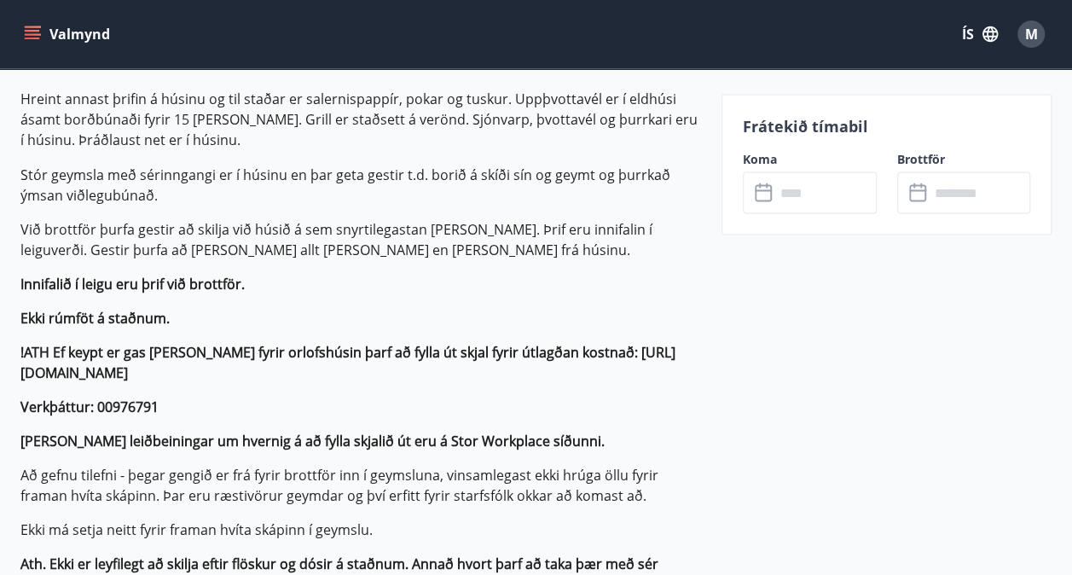
click at [26, 29] on icon "menu" at bounding box center [32, 34] width 17 height 17
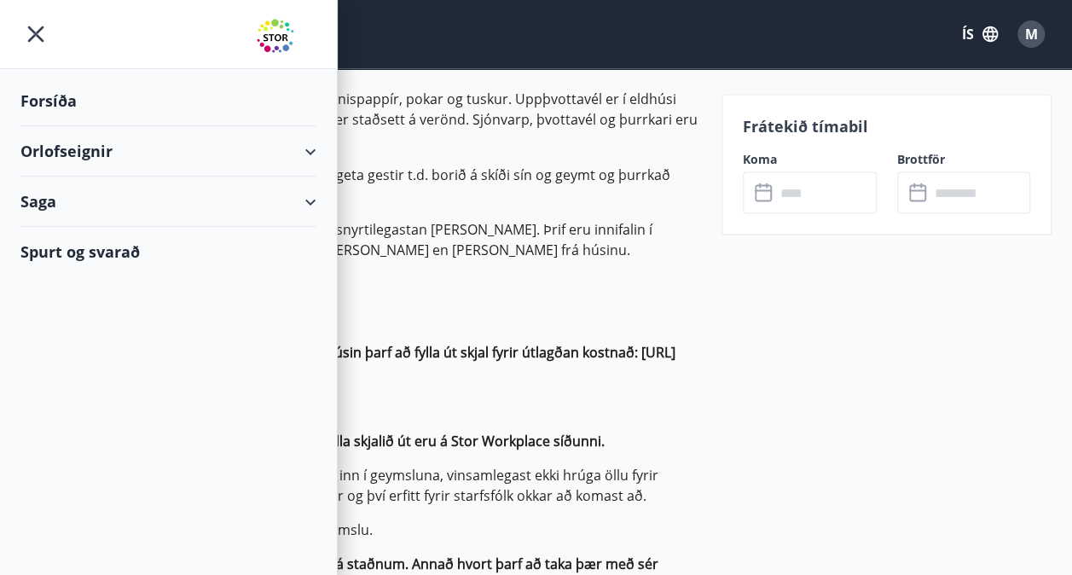
click at [107, 157] on div "Orlofseignir" at bounding box center [168, 151] width 296 height 50
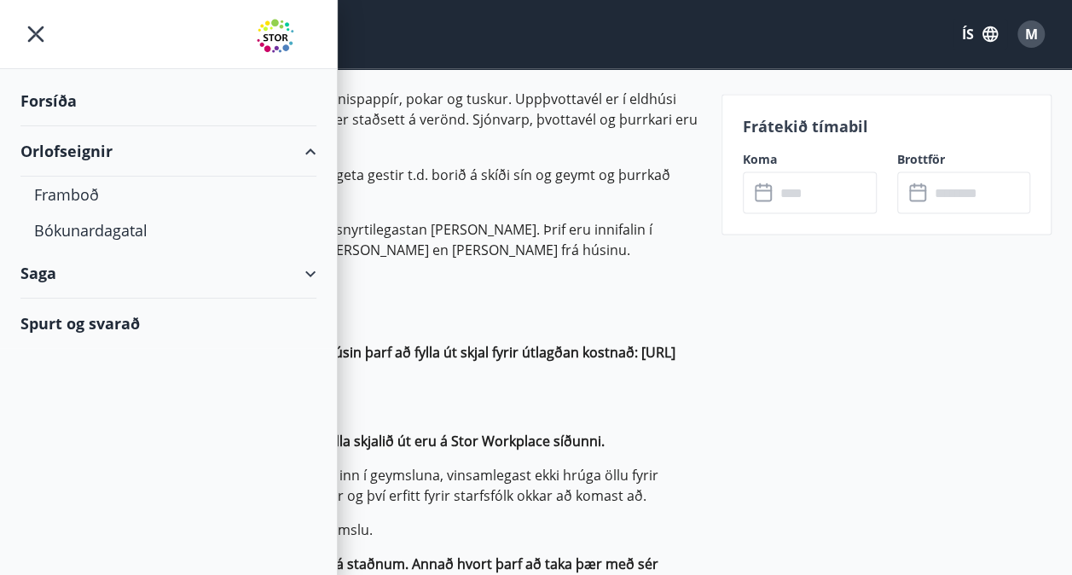
click at [174, 154] on div "Orlofseignir" at bounding box center [168, 151] width 296 height 50
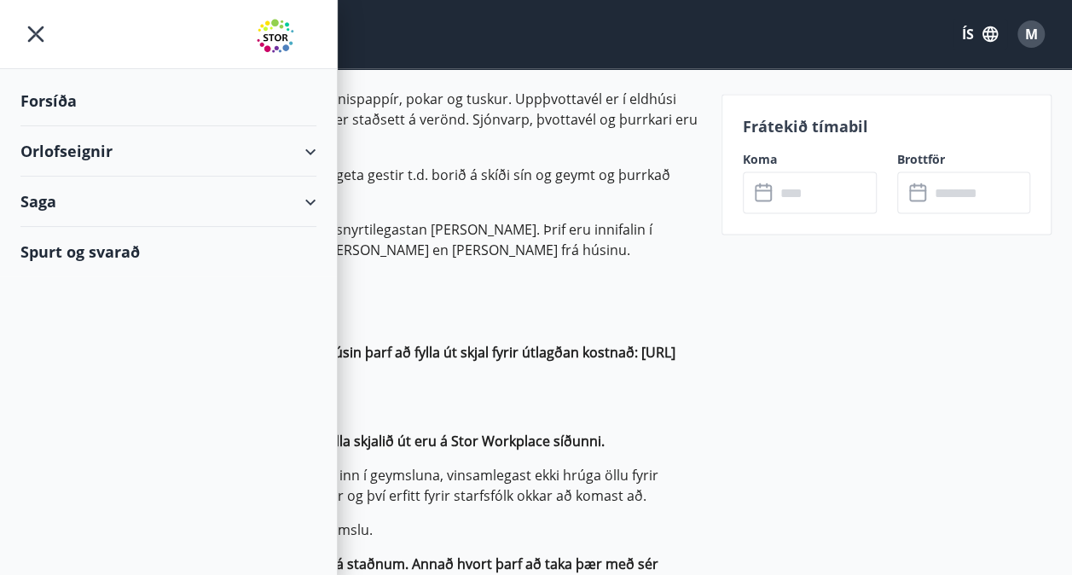
click at [174, 154] on div "Orlofseignir" at bounding box center [168, 151] width 296 height 50
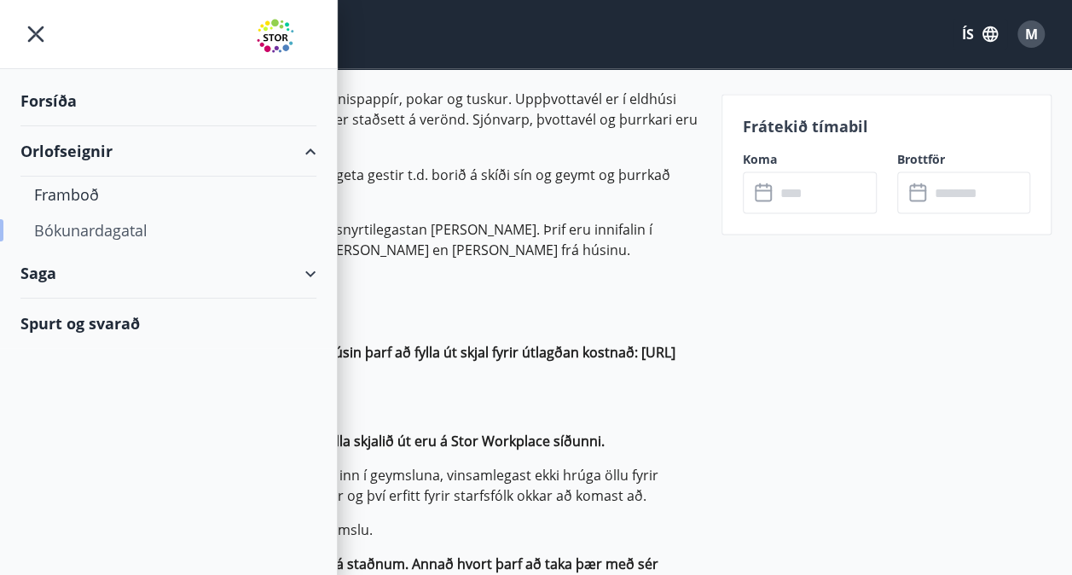
click at [119, 235] on div "Bókunardagatal" at bounding box center [168, 230] width 269 height 36
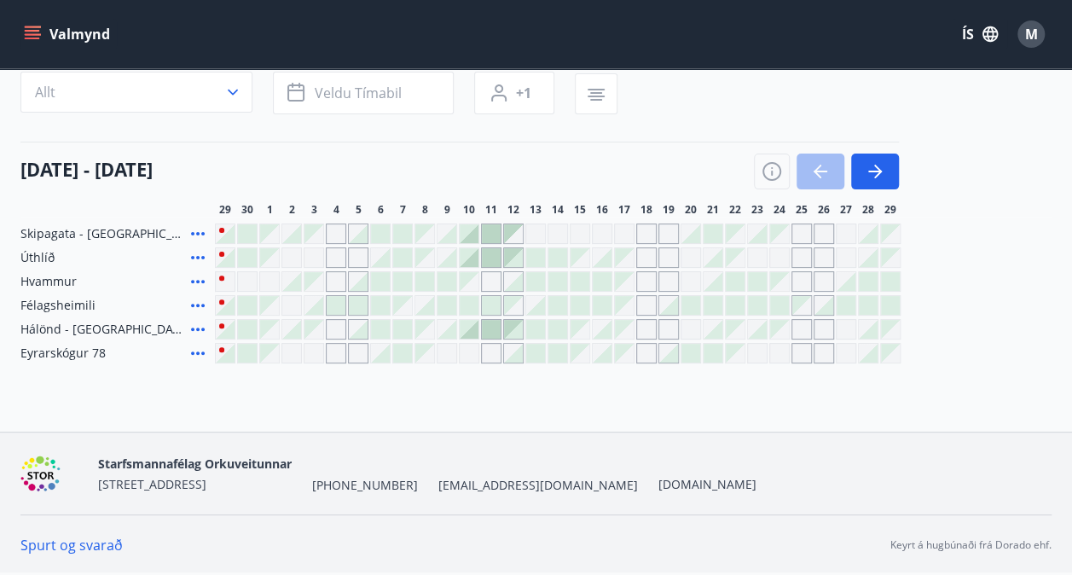
scroll to position [132, 0]
click at [876, 171] on icon "button" at bounding box center [875, 173] width 20 height 20
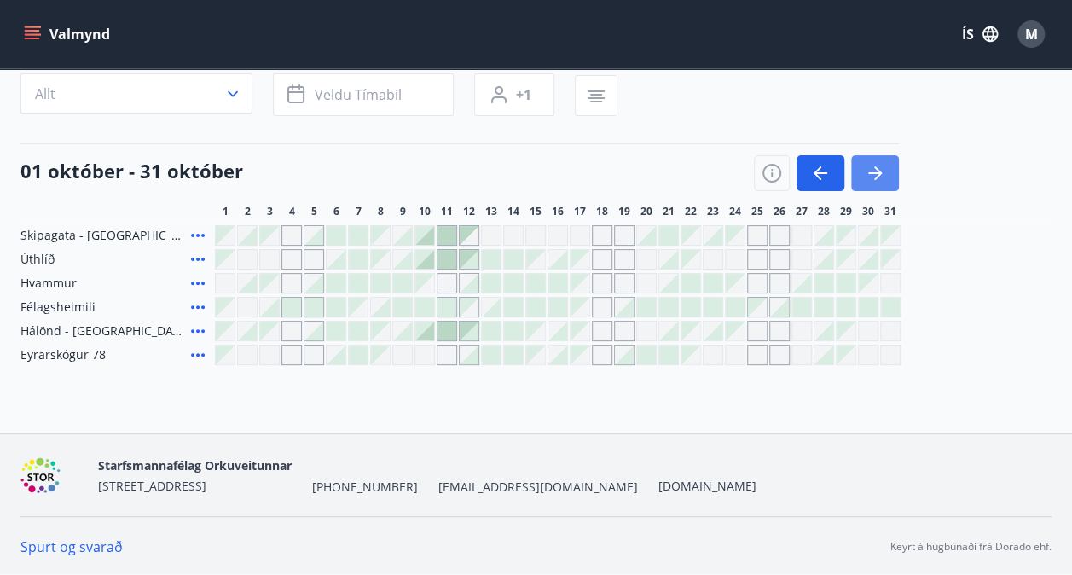
click at [876, 171] on icon "button" at bounding box center [875, 173] width 20 height 20
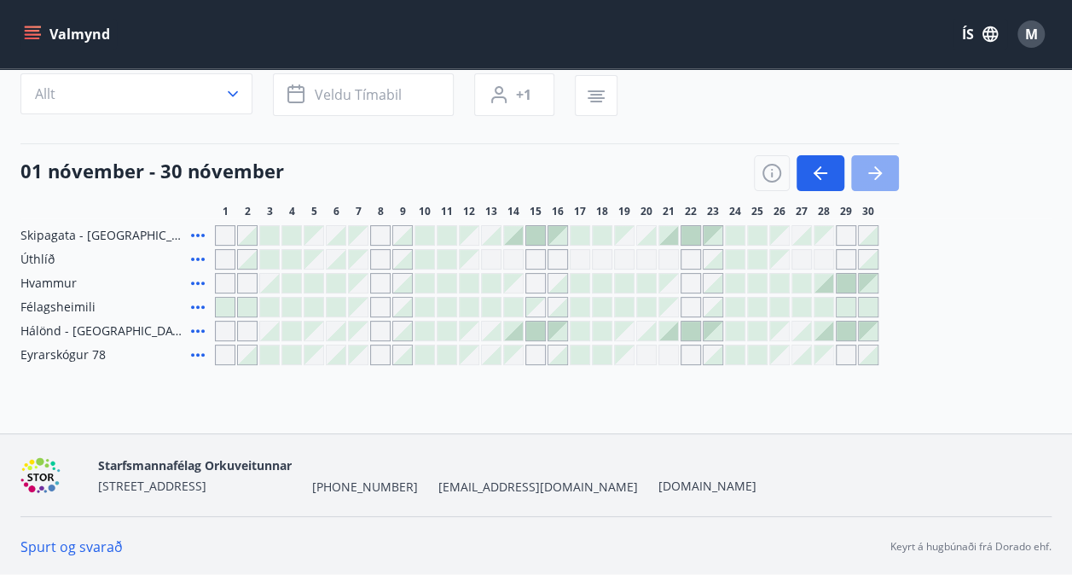
click at [876, 171] on icon "button" at bounding box center [875, 173] width 20 height 20
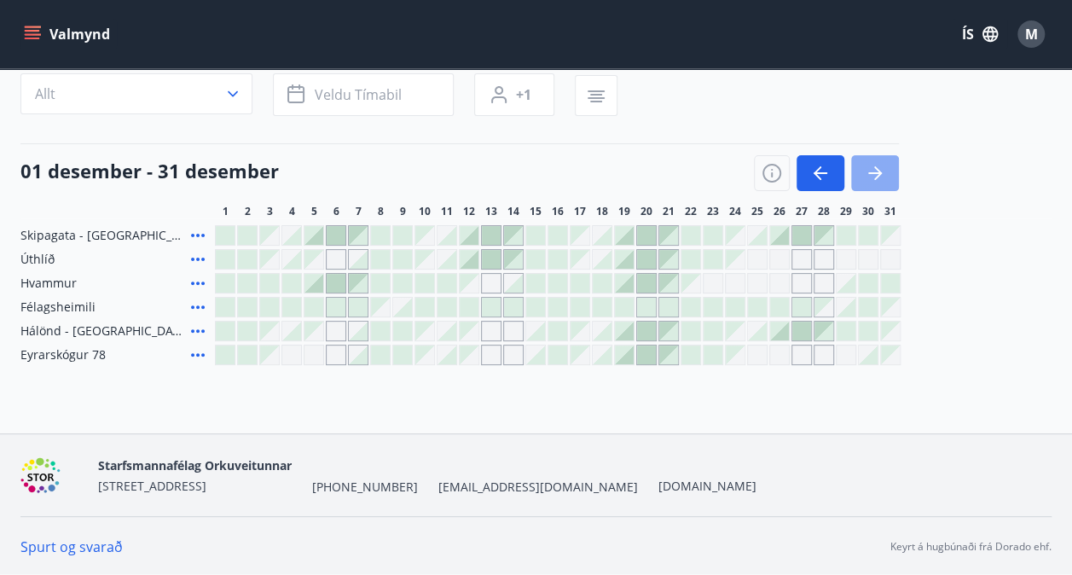
click at [876, 171] on icon "button" at bounding box center [875, 173] width 20 height 20
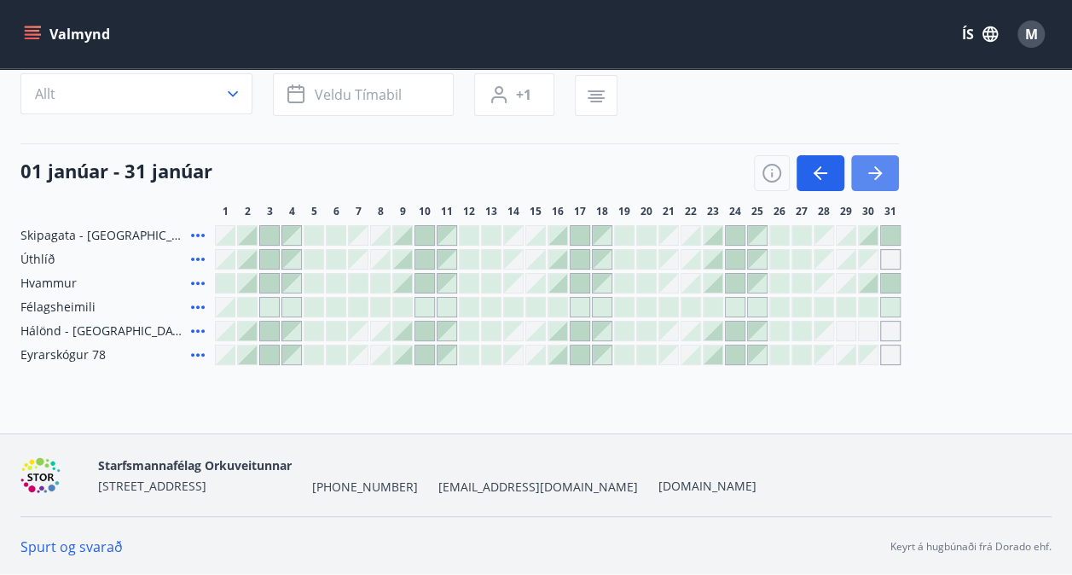
click at [876, 171] on icon "button" at bounding box center [875, 173] width 20 height 20
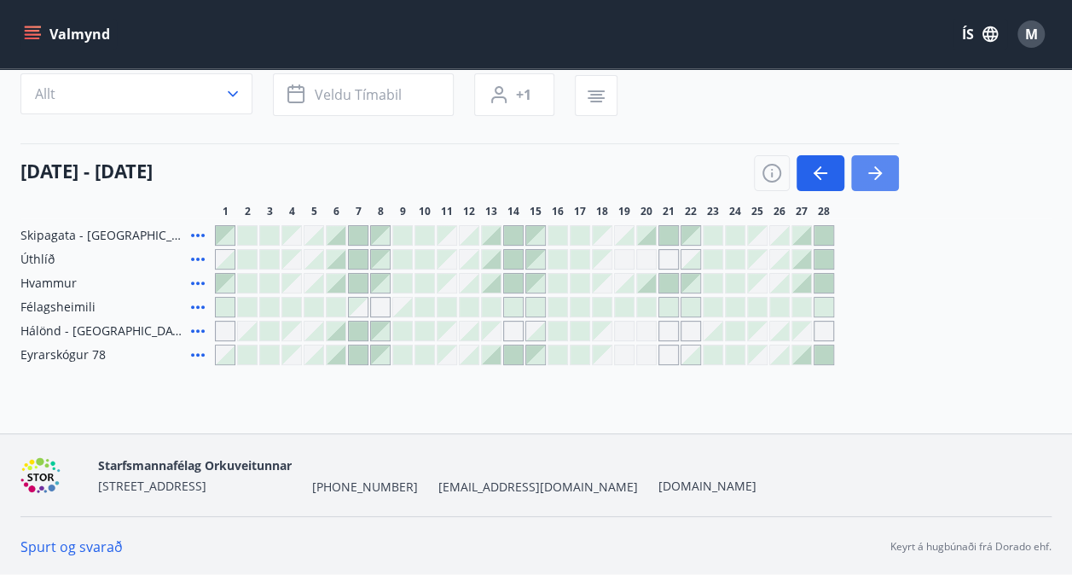
click at [868, 180] on icon "button" at bounding box center [875, 173] width 20 height 20
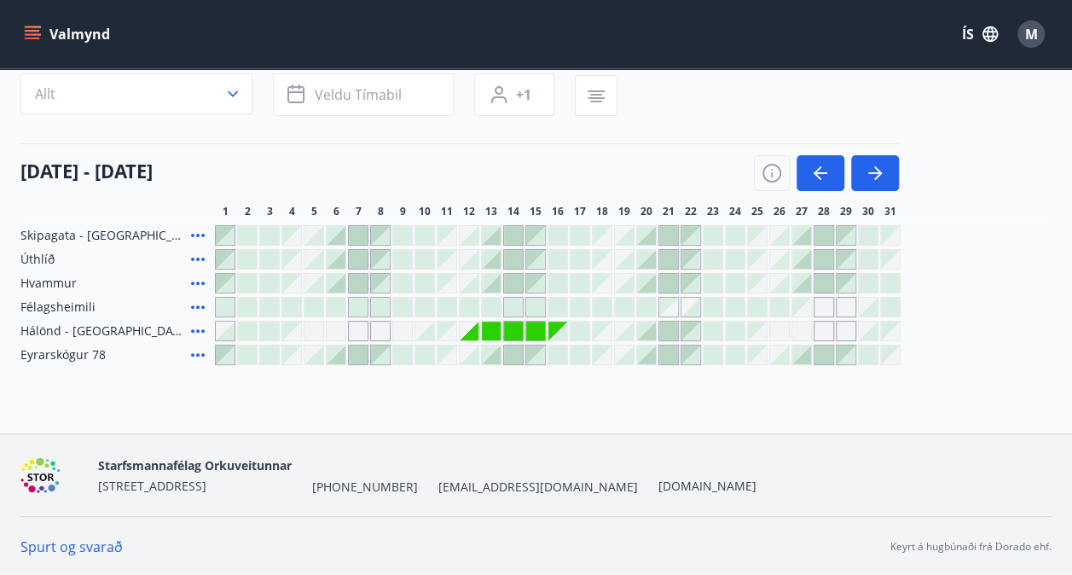
click at [628, 333] on div at bounding box center [624, 331] width 19 height 19
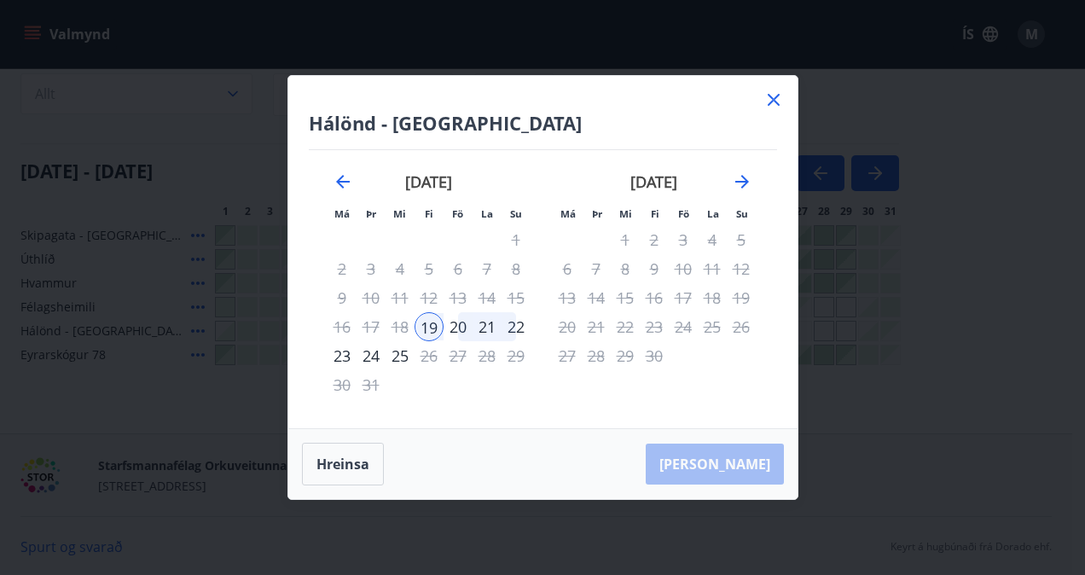
click at [342, 358] on div "23" at bounding box center [342, 355] width 29 height 29
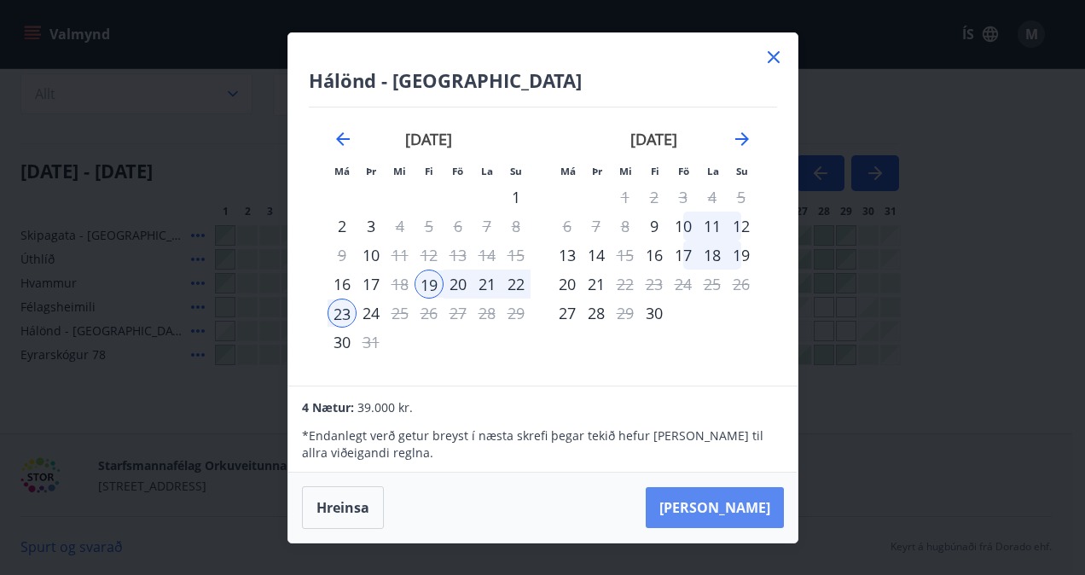
click at [743, 517] on button "[PERSON_NAME]" at bounding box center [715, 507] width 138 height 41
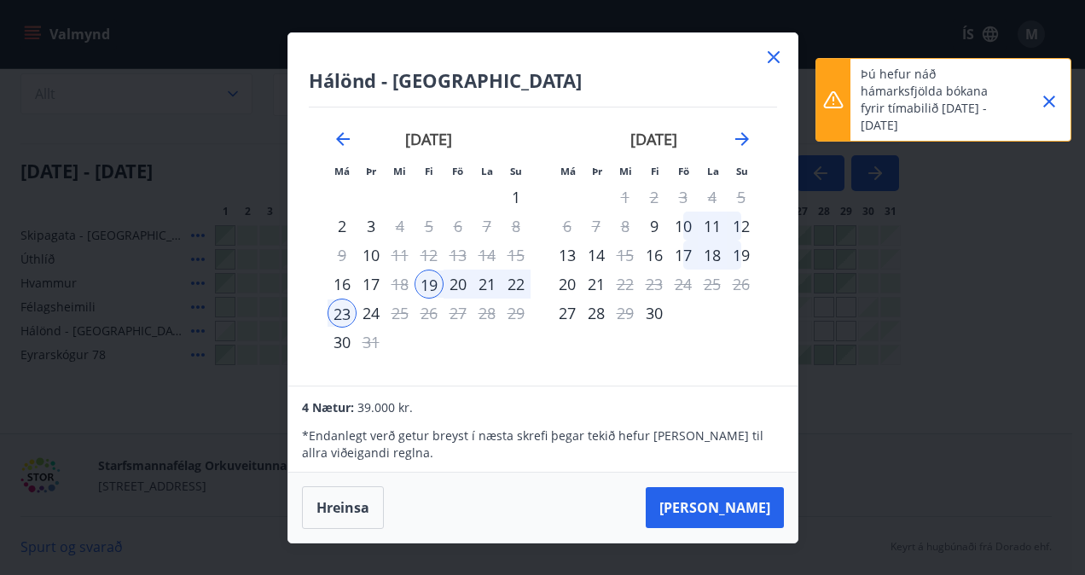
click at [1046, 104] on icon "Close" at bounding box center [1049, 102] width 12 height 12
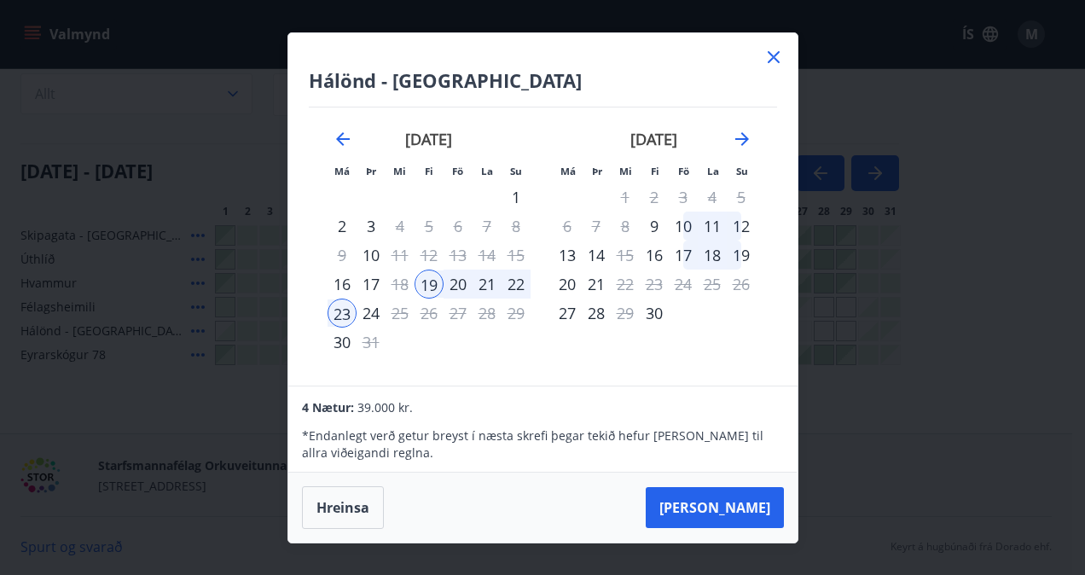
click at [773, 55] on icon at bounding box center [773, 57] width 20 height 20
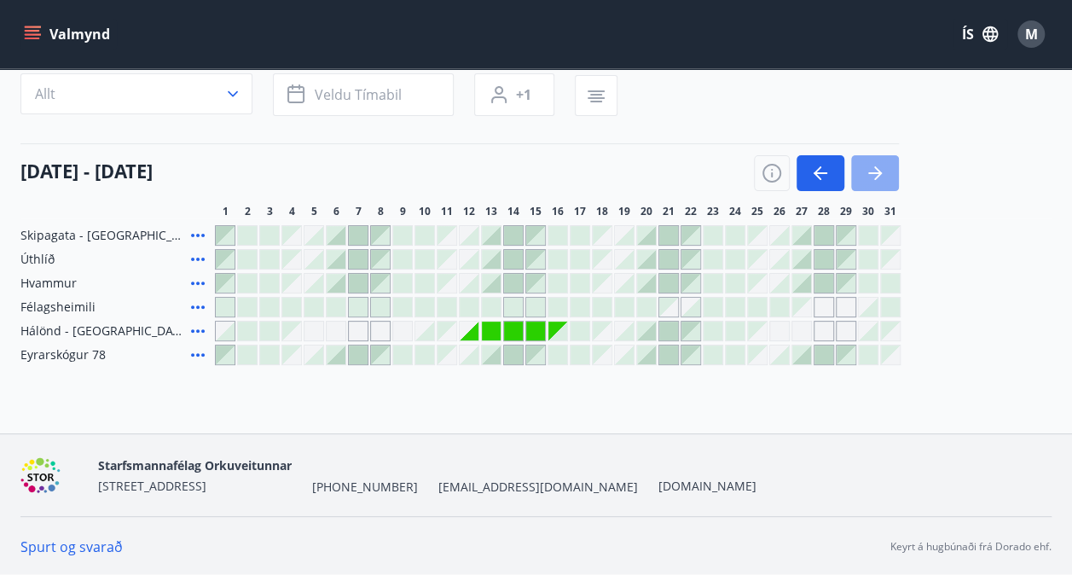
click at [873, 168] on icon "button" at bounding box center [875, 173] width 20 height 20
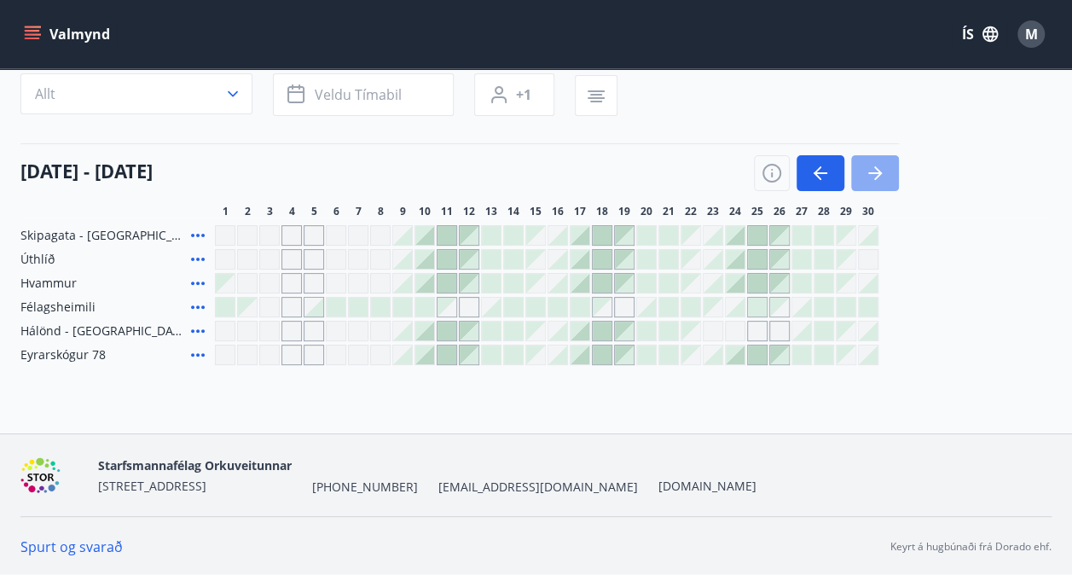
click at [891, 171] on button "button" at bounding box center [875, 173] width 48 height 36
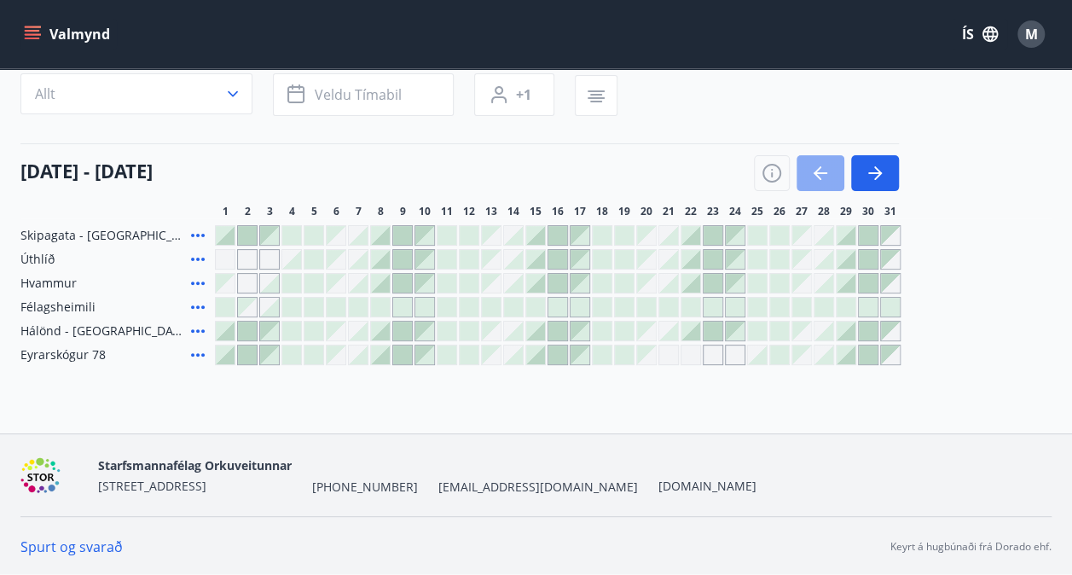
click at [829, 177] on icon "button" at bounding box center [820, 173] width 20 height 20
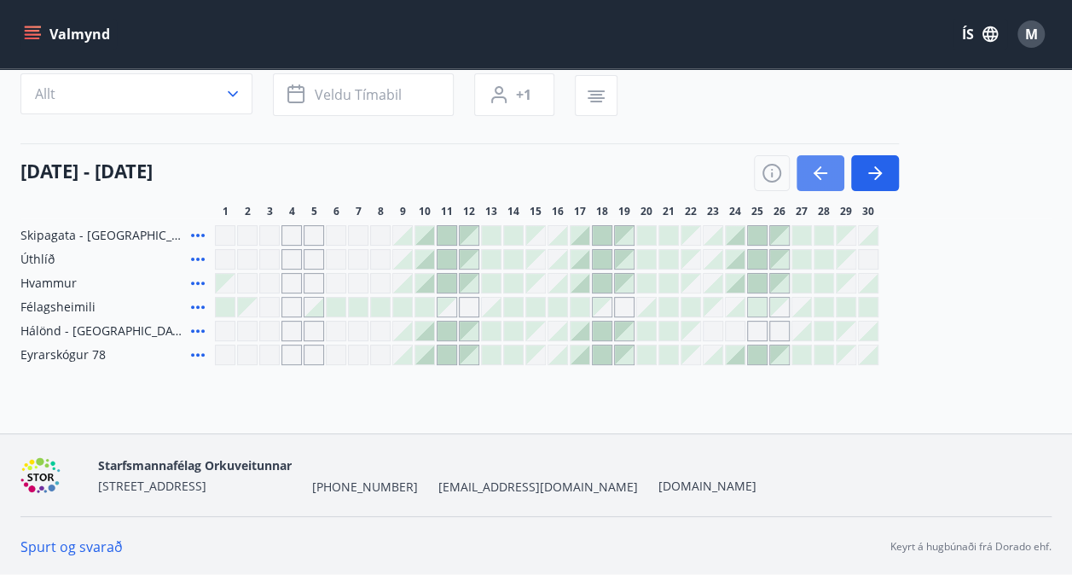
click at [816, 170] on icon "button" at bounding box center [818, 173] width 8 height 14
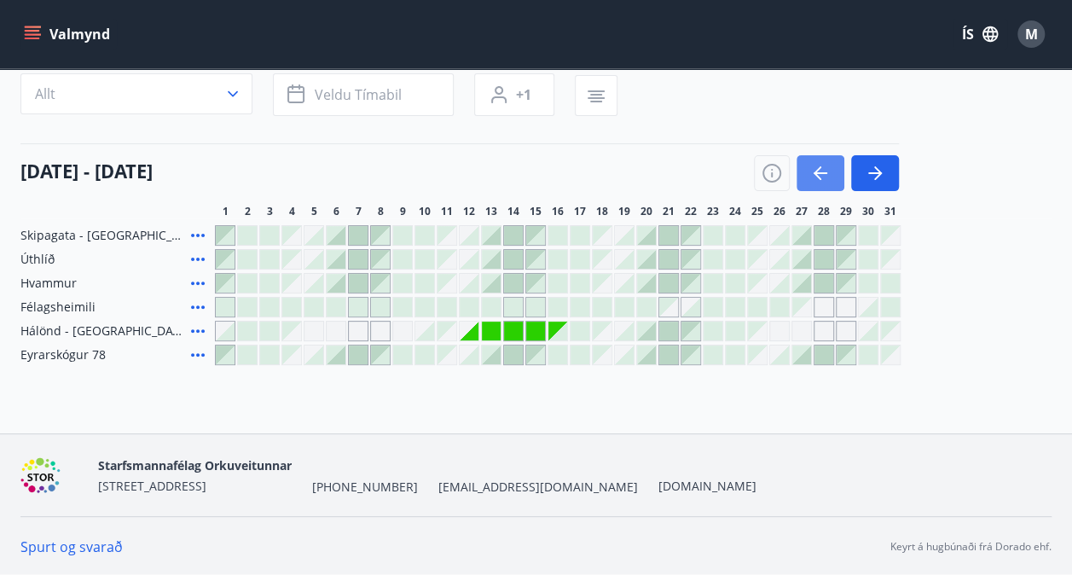
click at [808, 172] on button "button" at bounding box center [821, 173] width 48 height 36
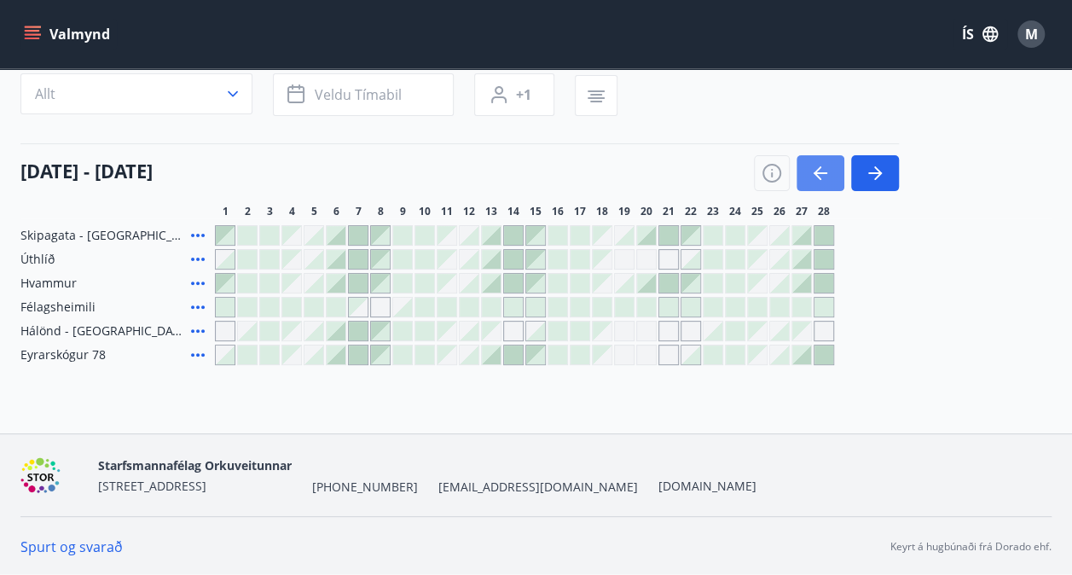
click at [819, 170] on icon "button" at bounding box center [820, 173] width 20 height 20
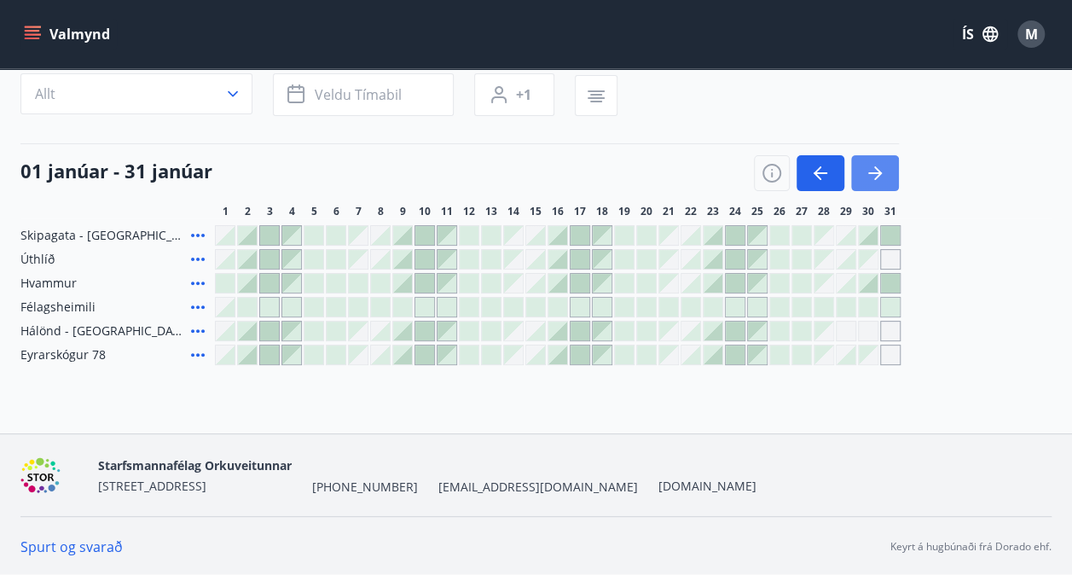
click at [883, 172] on icon "button" at bounding box center [875, 173] width 20 height 20
